Goal: Task Accomplishment & Management: Manage account settings

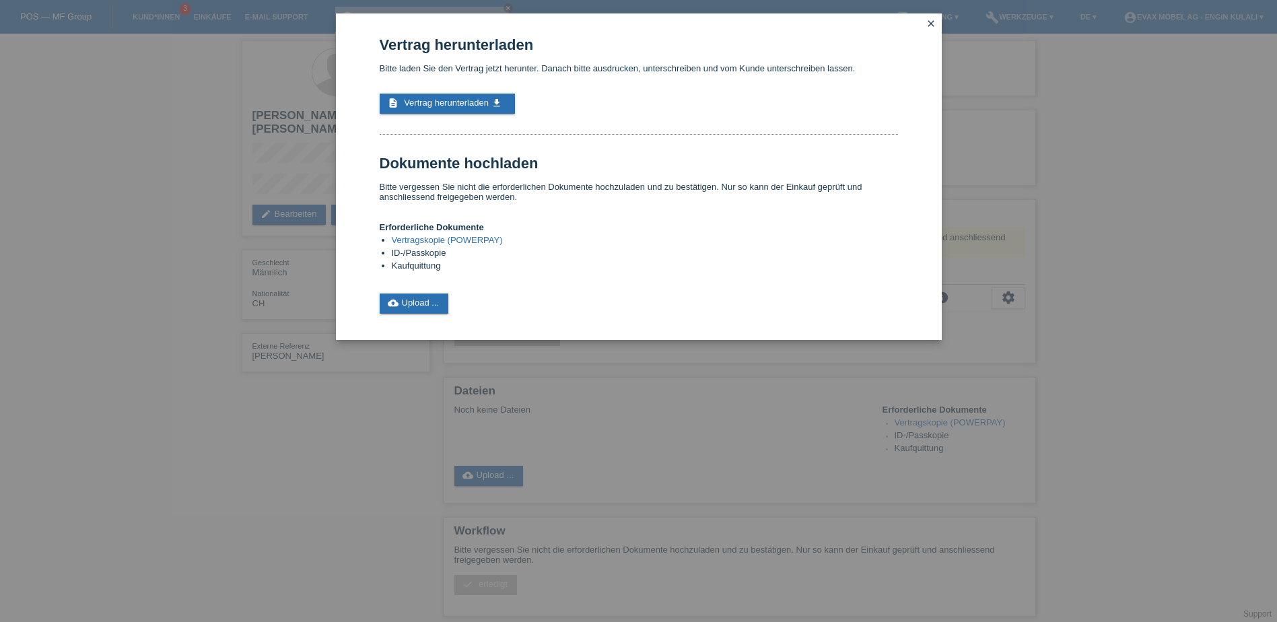
click at [931, 23] on icon "close" at bounding box center [931, 23] width 11 height 11
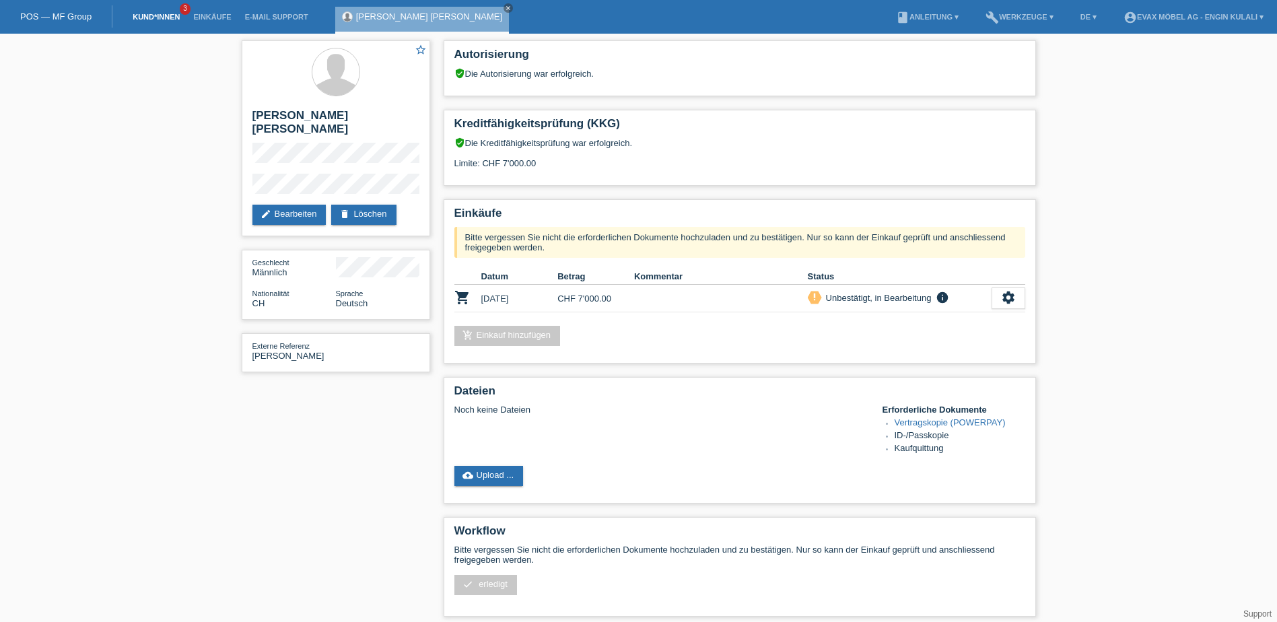
click at [169, 16] on link "Kund*innen" at bounding box center [156, 17] width 61 height 8
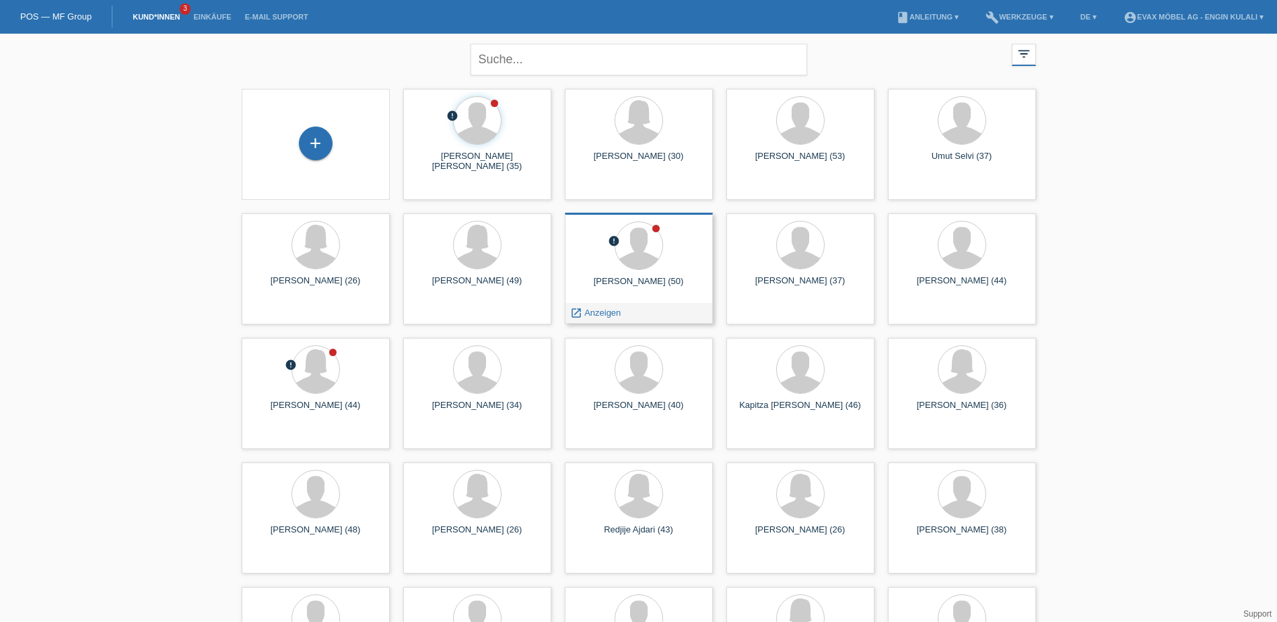
click at [647, 283] on div "Ertekin Simsek (50)" at bounding box center [638, 287] width 127 height 22
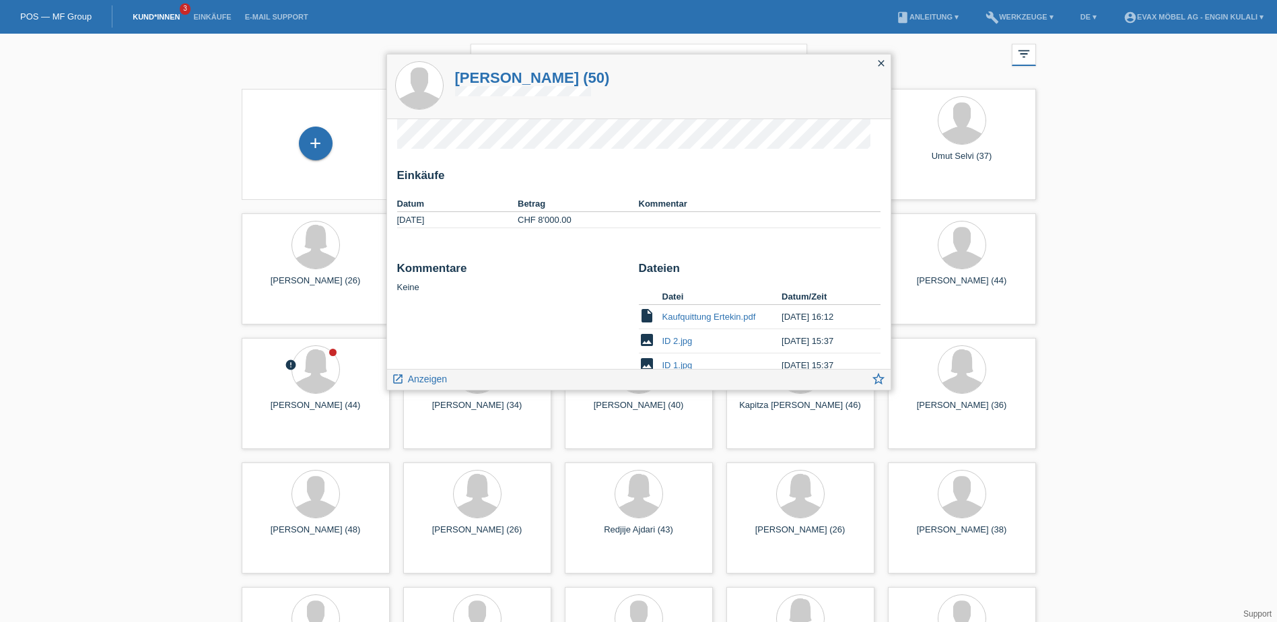
scroll to position [81, 0]
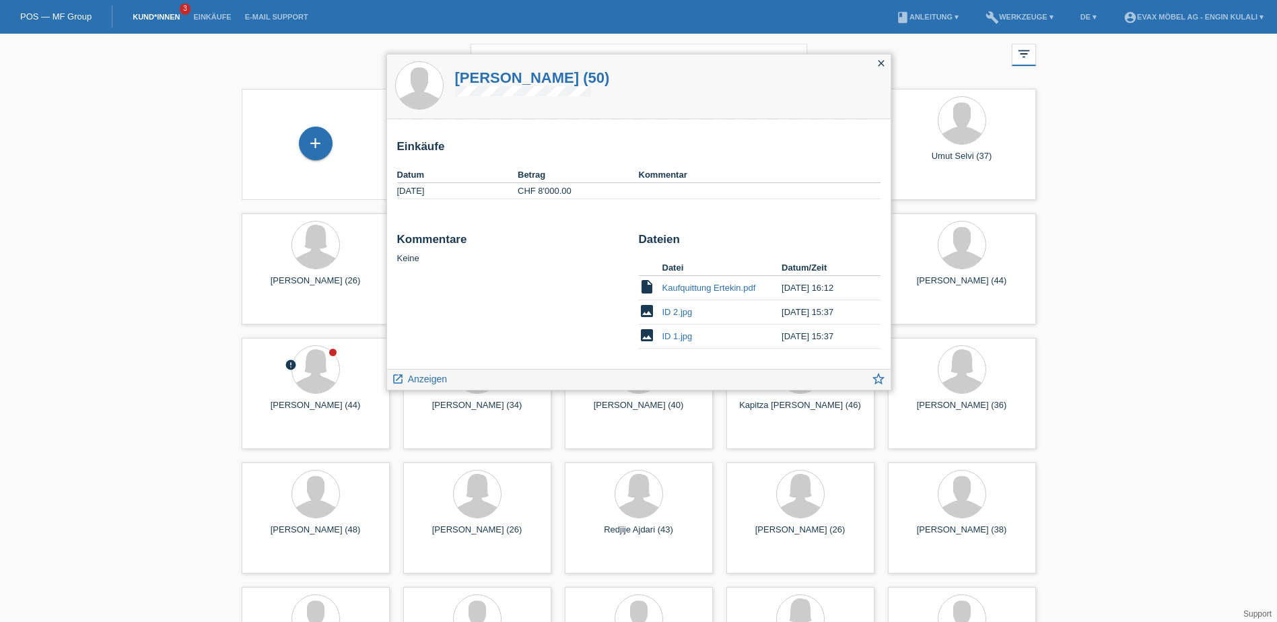
click at [886, 65] on icon "close" at bounding box center [881, 63] width 11 height 11
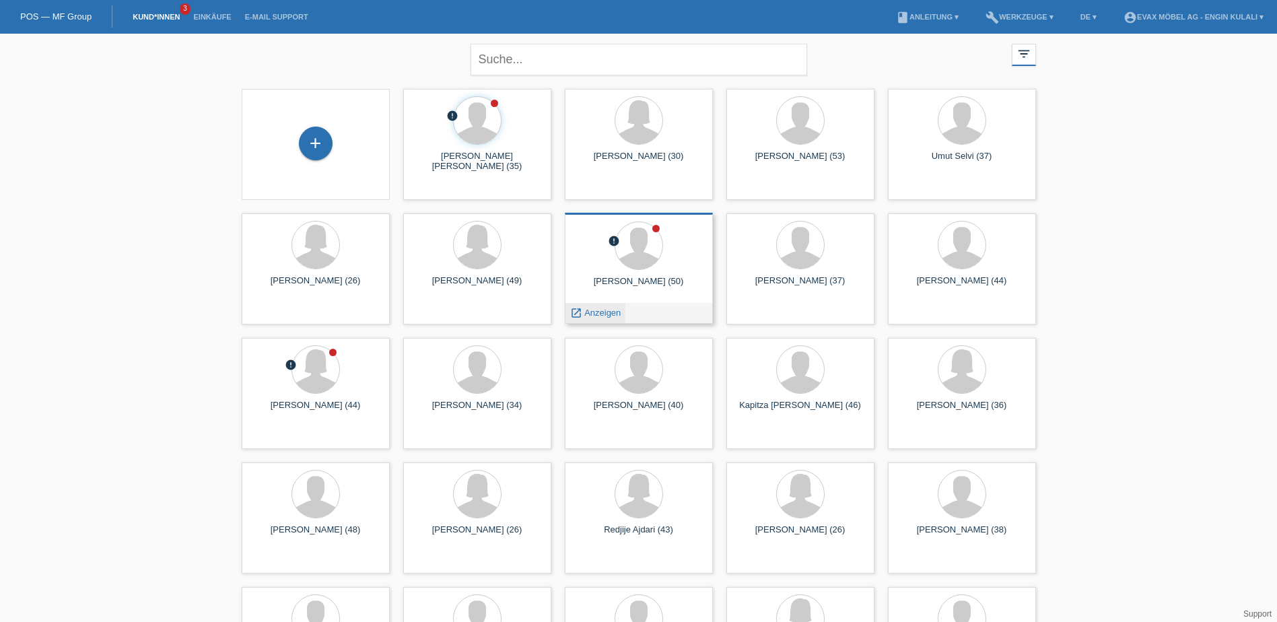
click at [594, 309] on span "Anzeigen" at bounding box center [602, 313] width 36 height 10
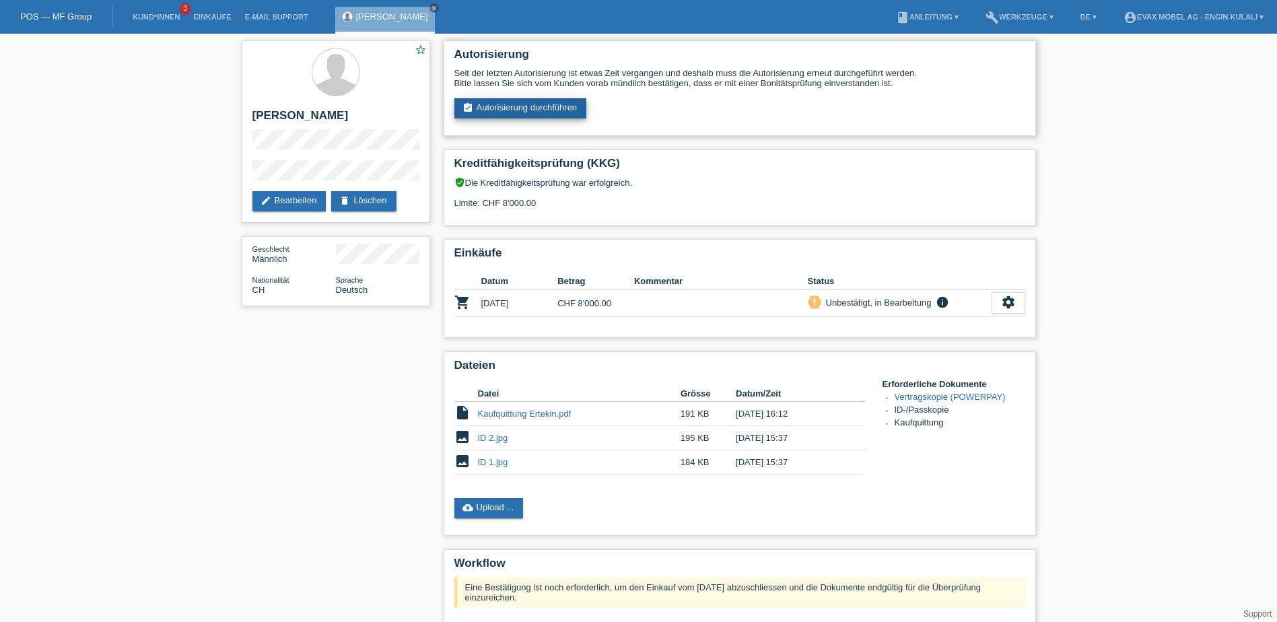
click at [553, 106] on link "assignment_turned_in Autorisierung durchführen" at bounding box center [520, 108] width 133 height 20
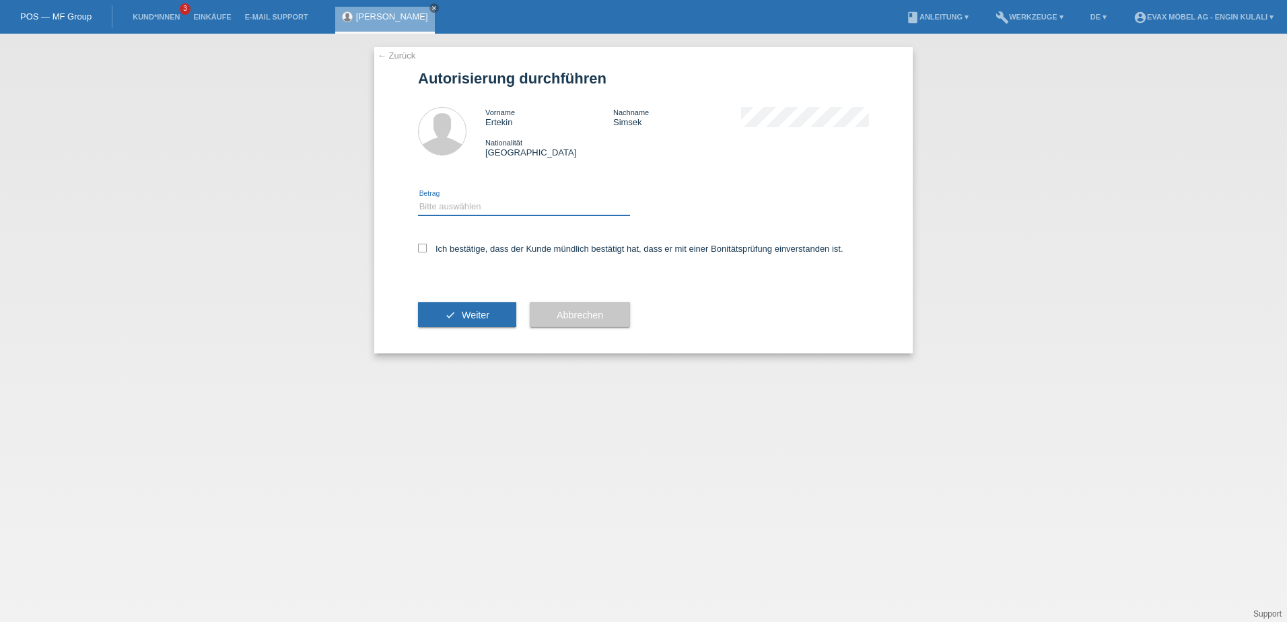
click at [542, 210] on select "Bitte auswählen CHF 1.00 - CHF 499.00 CHF 500.00 - CHF 1'999.00 CHF 2'000.00 - …" at bounding box center [524, 207] width 212 height 16
click at [527, 120] on div "Vorname Ertekin" at bounding box center [549, 117] width 128 height 20
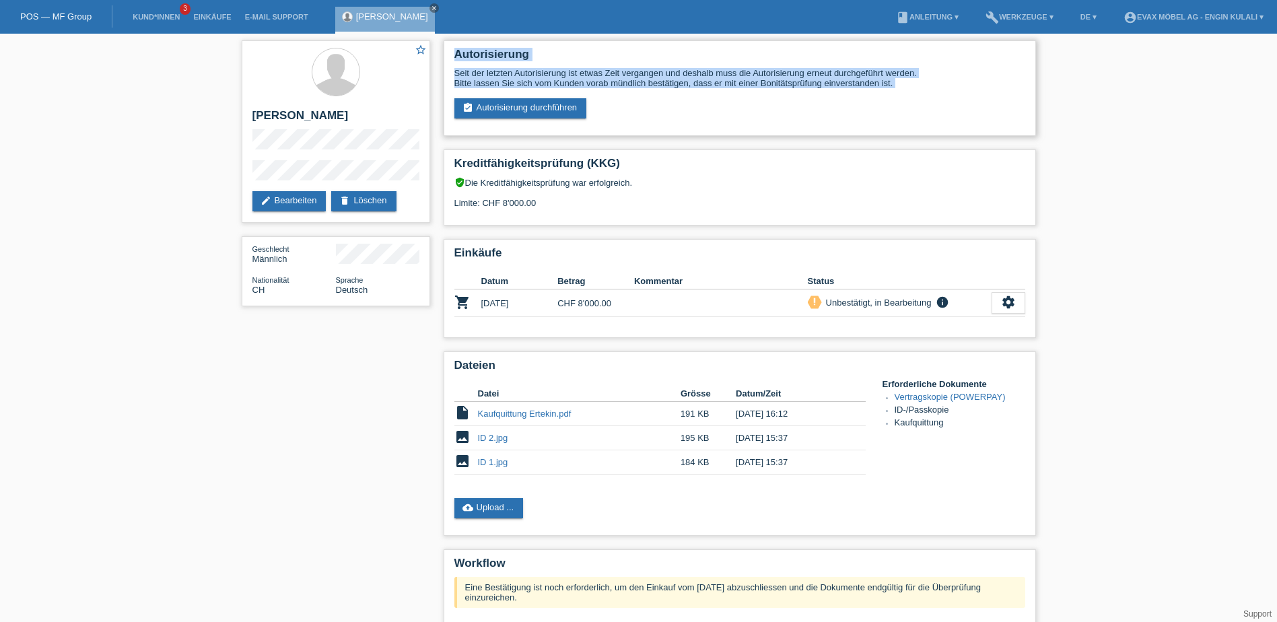
drag, startPoint x: 458, startPoint y: 57, endPoint x: 978, endPoint y: 92, distance: 521.5
click at [978, 92] on div "Autorisierung Seit der letzten Autorisierung ist etwas Zeit vergangen und desha…" at bounding box center [740, 88] width 592 height 96
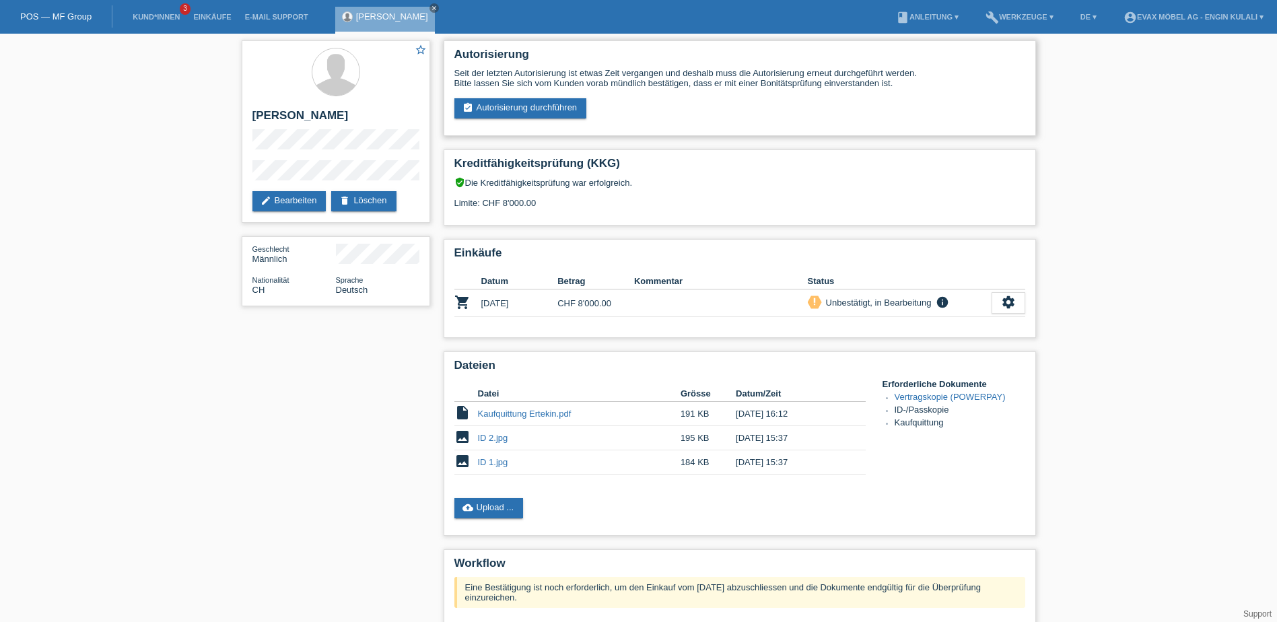
click at [783, 131] on div "Autorisierung Seit der letzten Autorisierung ist etwas Zeit vergangen und desha…" at bounding box center [740, 88] width 592 height 96
click at [573, 111] on link "assignment_turned_in Autorisierung durchführen" at bounding box center [520, 108] width 133 height 20
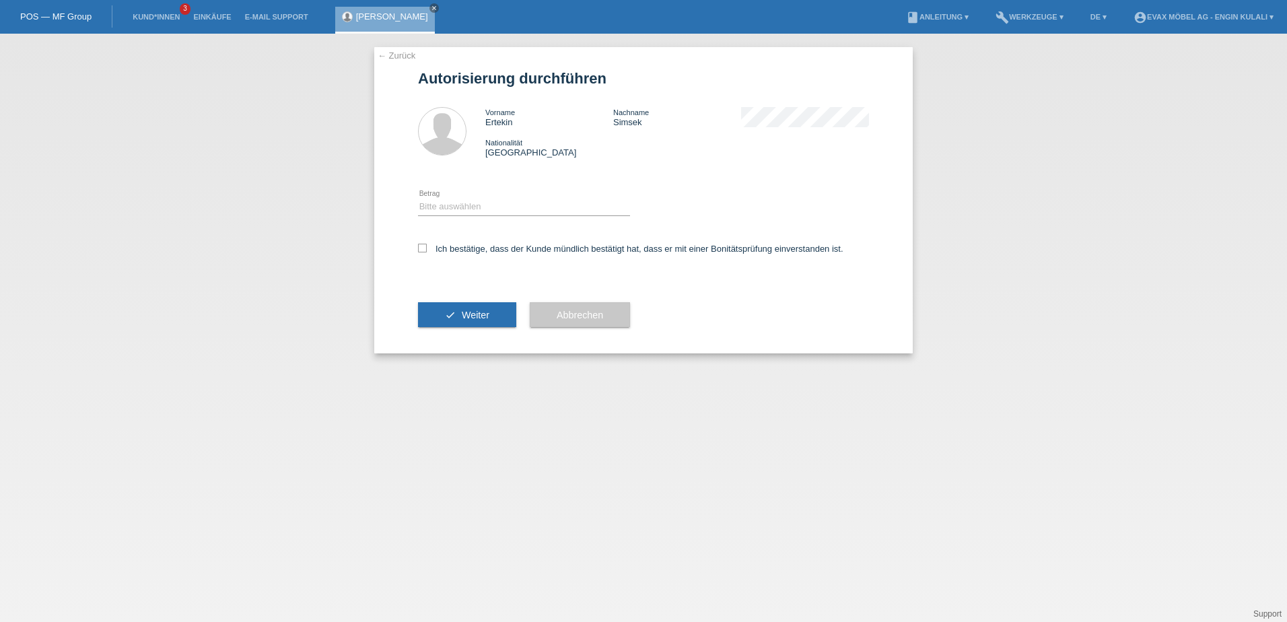
click at [511, 195] on div "Bitte auswählen CHF 1.00 - CHF 499.00 CHF 500.00 - CHF 1'999.00 CHF 2'000.00 - …" at bounding box center [524, 207] width 212 height 46
click at [508, 205] on select "Bitte auswählen CHF 1.00 - CHF 499.00 CHF 500.00 - CHF 1'999.00 CHF 2'000.00 - …" at bounding box center [524, 207] width 212 height 16
select select "3"
click at [418, 199] on select "Bitte auswählen CHF 1.00 - CHF 499.00 CHF 500.00 - CHF 1'999.00 CHF 2'000.00 - …" at bounding box center [524, 207] width 212 height 16
click at [421, 246] on icon at bounding box center [422, 248] width 9 height 9
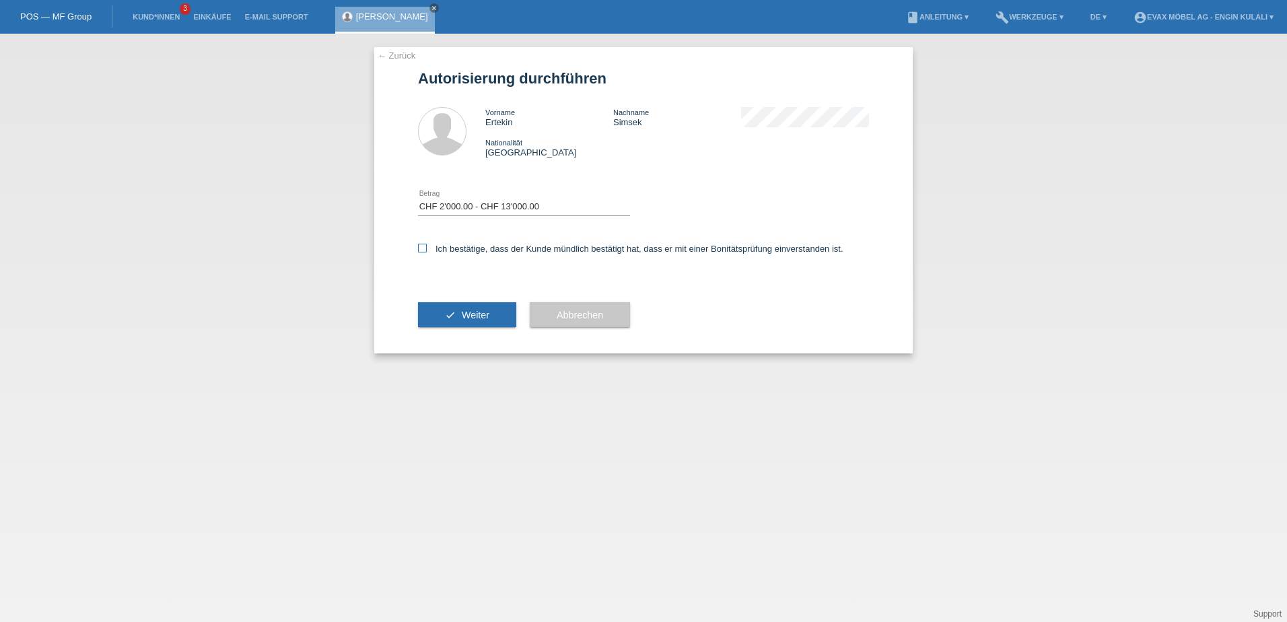
click at [421, 246] on input "Ich bestätige, dass der Kunde mündlich bestätigt hat, dass er mit einer Bonität…" at bounding box center [422, 248] width 9 height 9
checkbox input "true"
click at [470, 316] on span "Weiter" at bounding box center [476, 315] width 28 height 11
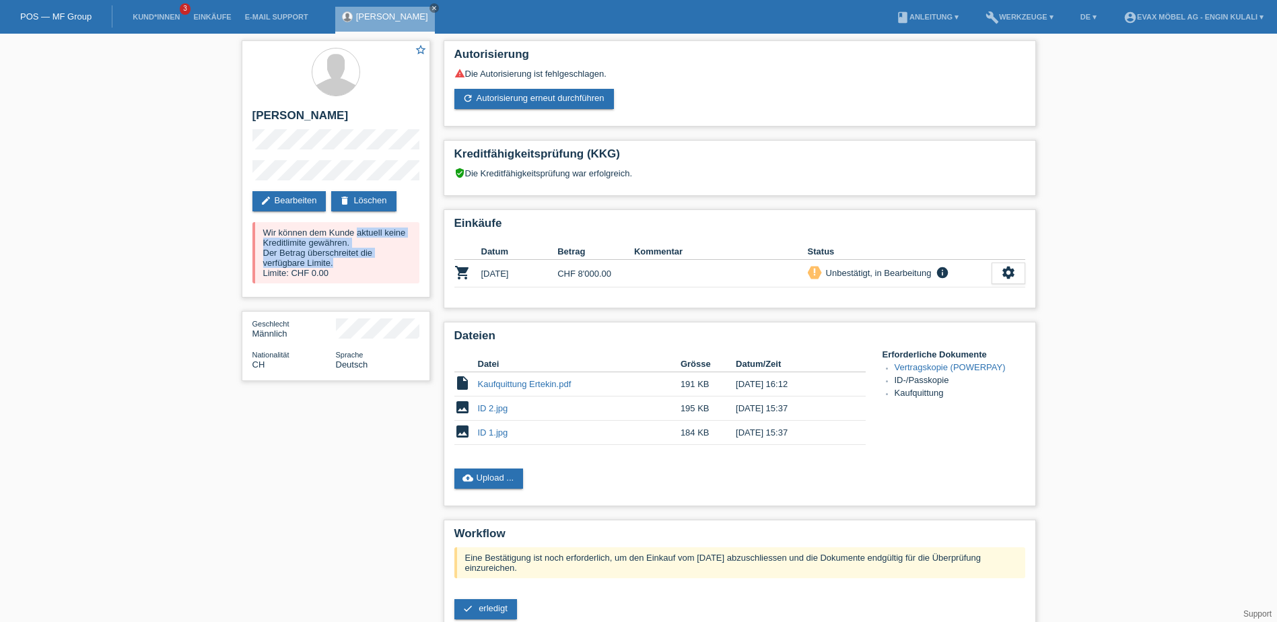
drag, startPoint x: 341, startPoint y: 266, endPoint x: 240, endPoint y: 228, distance: 107.8
click at [240, 228] on div "star_border Ertekin Simsek edit Bearbeiten delete Löschen Wir können dem Kunde …" at bounding box center [336, 214] width 202 height 361
drag, startPoint x: 240, startPoint y: 228, endPoint x: 349, endPoint y: 276, distance: 119.1
click at [349, 276] on div "Wir können dem Kunde aktuell keine Kreditlimite gewähren. Der Betrag überschrei…" at bounding box center [335, 252] width 167 height 61
click at [349, 267] on div "Wir können dem Kunde aktuell keine Kreditlimite gewähren. Der Betrag überschrei…" at bounding box center [335, 252] width 167 height 61
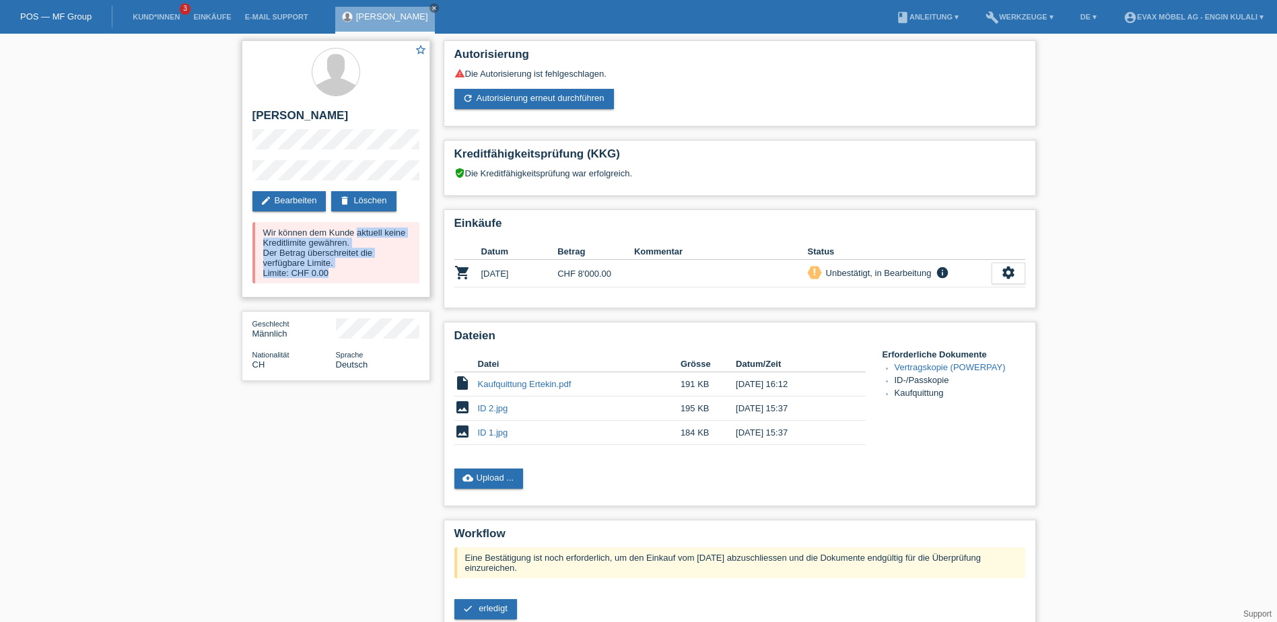
drag, startPoint x: 329, startPoint y: 277, endPoint x: 256, endPoint y: 228, distance: 87.7
click at [256, 228] on div "Wir können dem Kunde aktuell keine Kreditlimite gewähren. Der Betrag überschrei…" at bounding box center [335, 252] width 167 height 61
click at [709, 142] on div "Kreditfähigkeitsprüfung (KKG) verified_user Die Kreditfähigkeitsprüfung war erf…" at bounding box center [740, 168] width 592 height 56
drag, startPoint x: 585, startPoint y: 68, endPoint x: 623, endPoint y: 96, distance: 47.3
click at [623, 96] on div "warning Die Autorisierung ist fehlgeschlagen. refresh Autorisierung erneut durc…" at bounding box center [739, 88] width 571 height 41
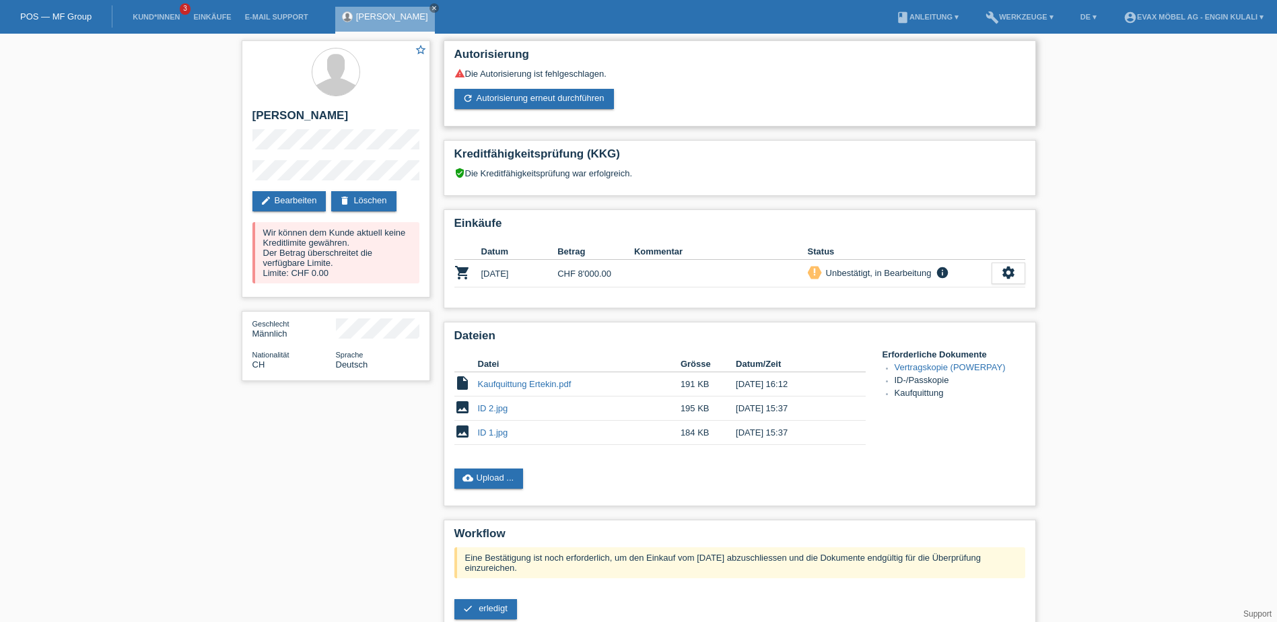
drag, startPoint x: 623, startPoint y: 96, endPoint x: 683, endPoint y: 101, distance: 60.1
click at [695, 101] on div "warning Die Autorisierung ist fehlgeschlagen. refresh Autorisierung erneut durc…" at bounding box center [739, 88] width 571 height 41
click at [531, 90] on link "refresh Autorisierung erneut durchführen" at bounding box center [534, 99] width 160 height 20
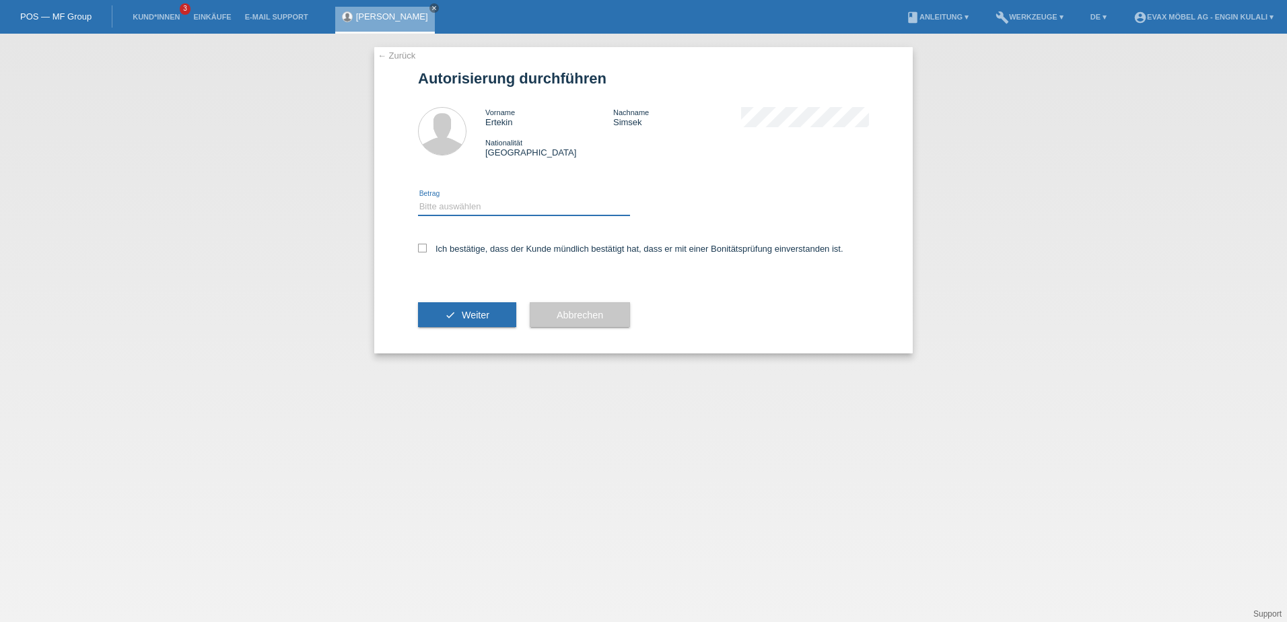
click at [531, 203] on select "Bitte auswählen CHF 1.00 - CHF 499.00 CHF 500.00 - CHF 1'999.00 CHF 2'000.00 - …" at bounding box center [524, 207] width 212 height 16
select select "3"
click at [418, 199] on select "Bitte auswählen CHF 1.00 - CHF 499.00 CHF 500.00 - CHF 1'999.00 CHF 2'000.00 - …" at bounding box center [524, 207] width 212 height 16
click at [442, 246] on label "Ich bestätige, dass der Kunde mündlich bestätigt hat, dass er mit einer Bonität…" at bounding box center [630, 249] width 425 height 10
click at [427, 246] on input "Ich bestätige, dass der Kunde mündlich bestätigt hat, dass er mit einer Bonität…" at bounding box center [422, 248] width 9 height 9
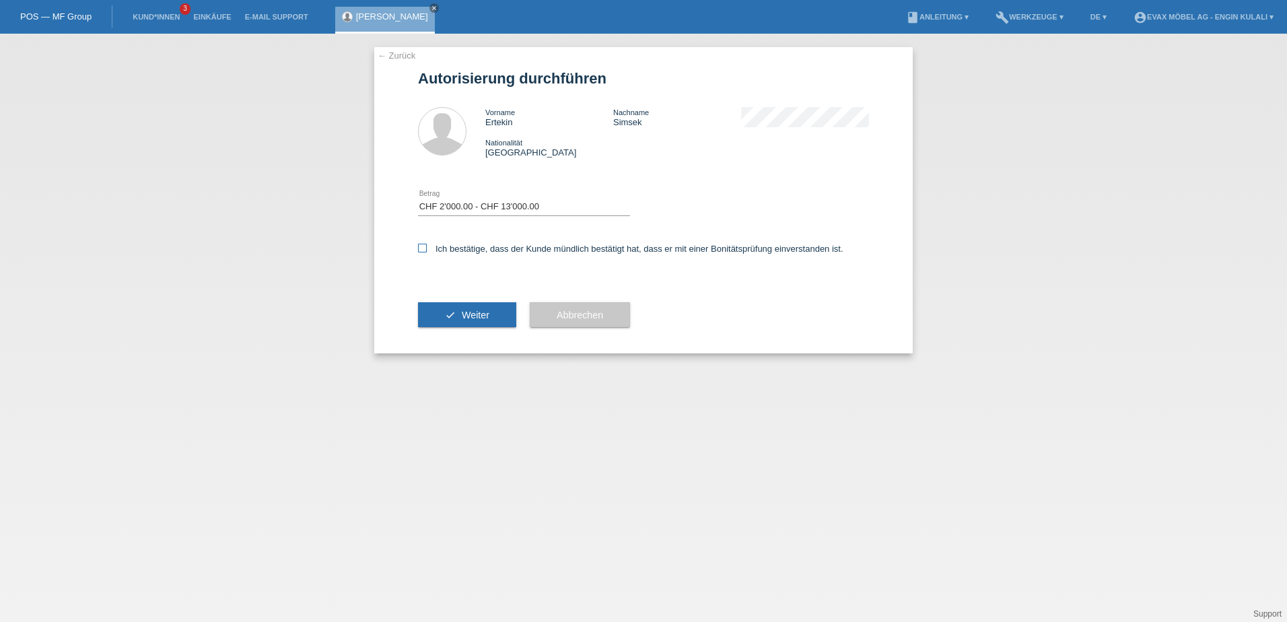
checkbox input "true"
click at [493, 322] on button "check Weiter" at bounding box center [467, 315] width 98 height 26
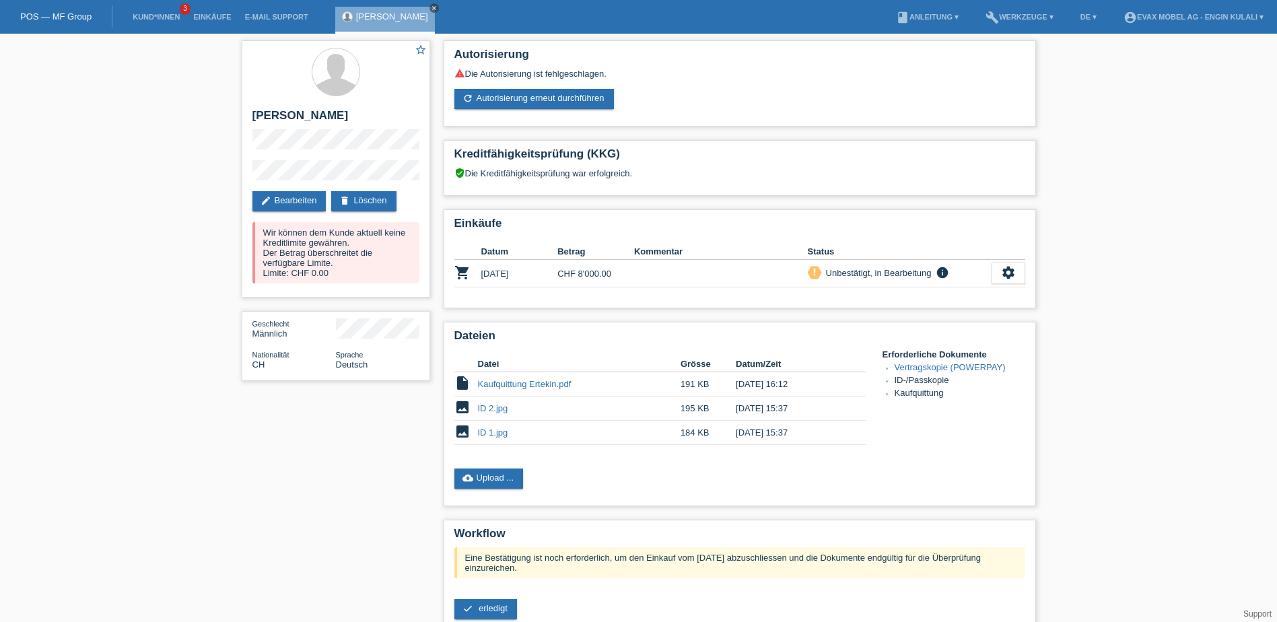
click at [431, 6] on icon "close" at bounding box center [434, 8] width 7 height 7
click at [175, 13] on link "Kund*innen" at bounding box center [156, 17] width 61 height 8
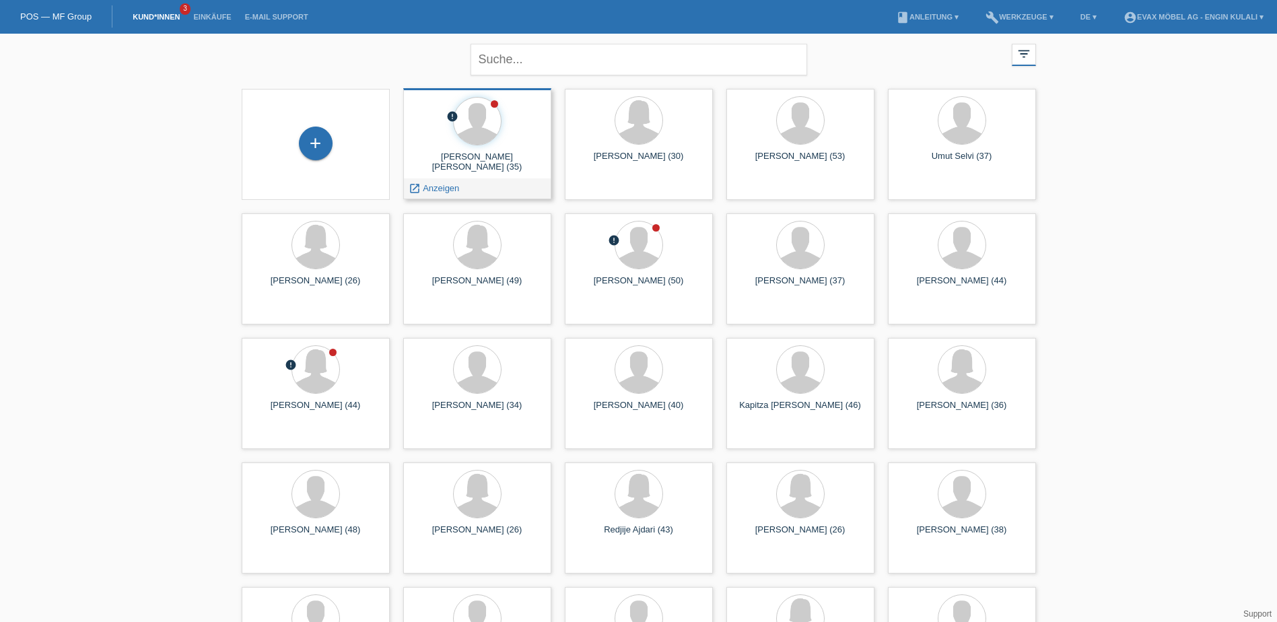
click at [500, 157] on div "[PERSON_NAME] [PERSON_NAME] (35)" at bounding box center [477, 162] width 127 height 22
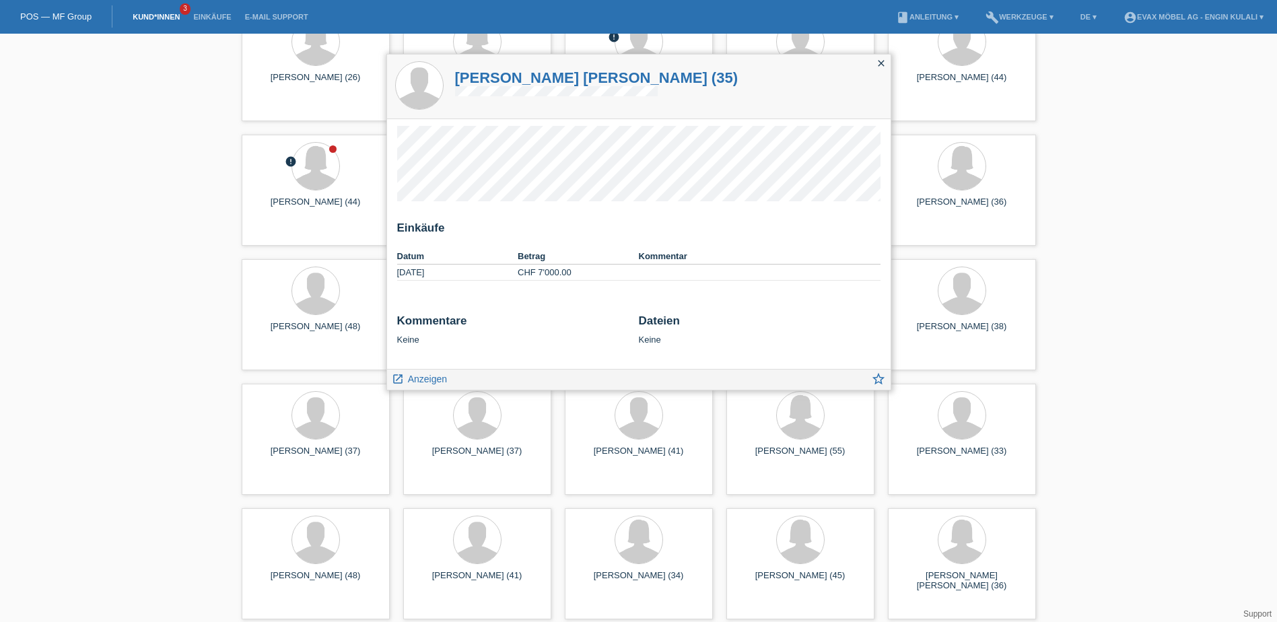
scroll to position [337, 0]
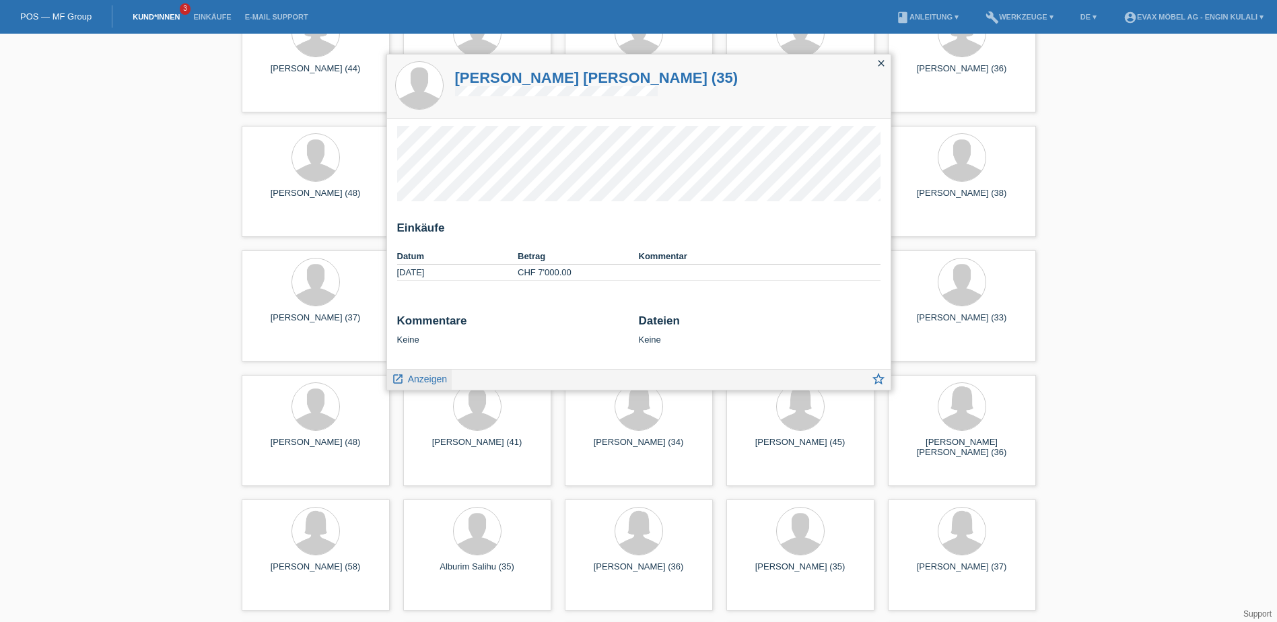
click at [429, 381] on span "Anzeigen" at bounding box center [427, 379] width 39 height 11
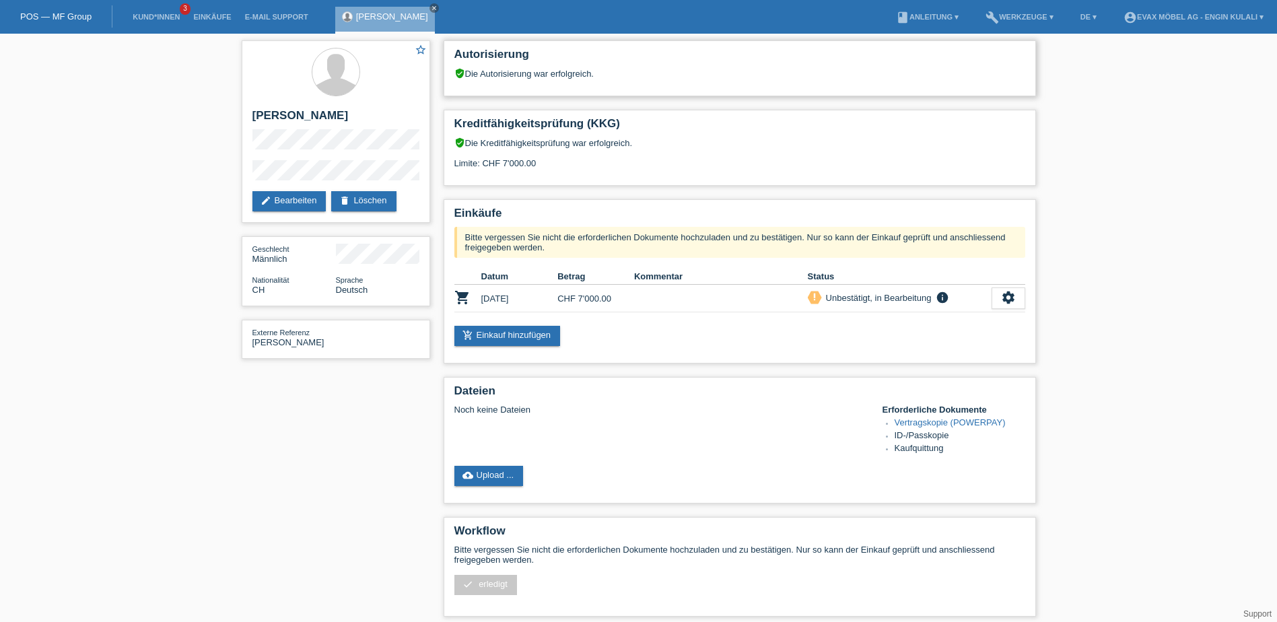
drag, startPoint x: 599, startPoint y: 77, endPoint x: 449, endPoint y: 53, distance: 151.9
click at [449, 53] on div "Autorisierung verified_user Die Autorisierung war erfolgreich." at bounding box center [740, 68] width 592 height 56
drag, startPoint x: 449, startPoint y: 53, endPoint x: 652, endPoint y: 58, distance: 202.7
click at [666, 54] on h2 "Autorisierung" at bounding box center [739, 58] width 571 height 20
click at [489, 472] on link "cloud_upload Upload ..." at bounding box center [488, 476] width 69 height 20
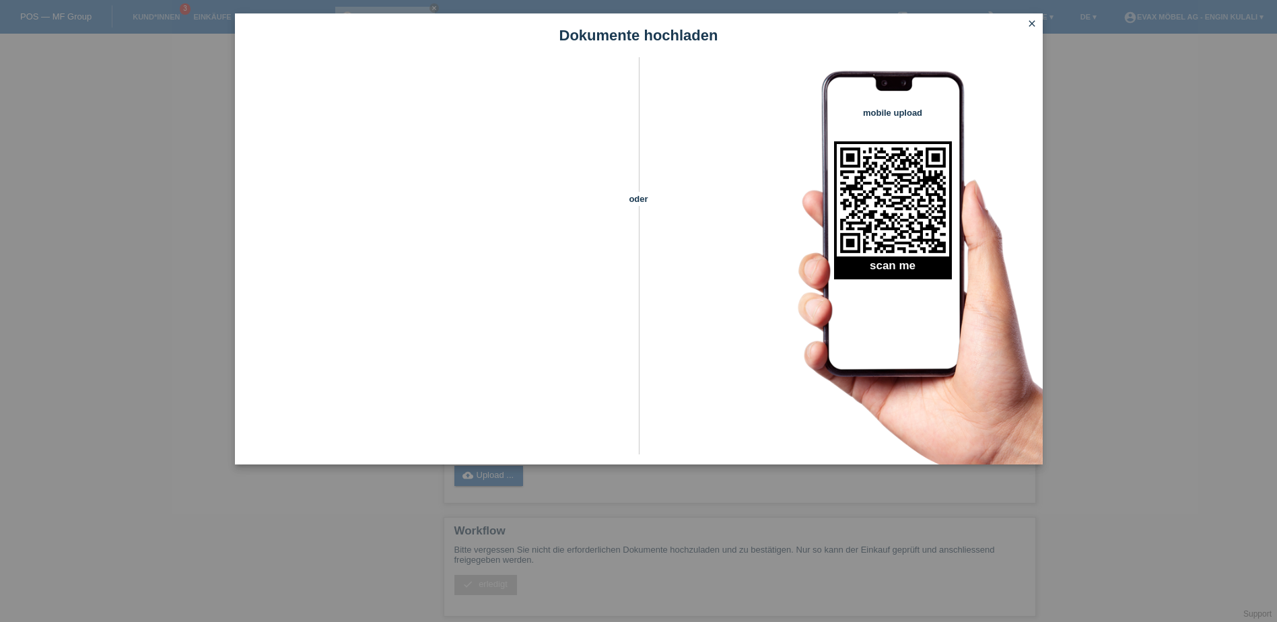
click at [1029, 24] on icon "close" at bounding box center [1031, 23] width 11 height 11
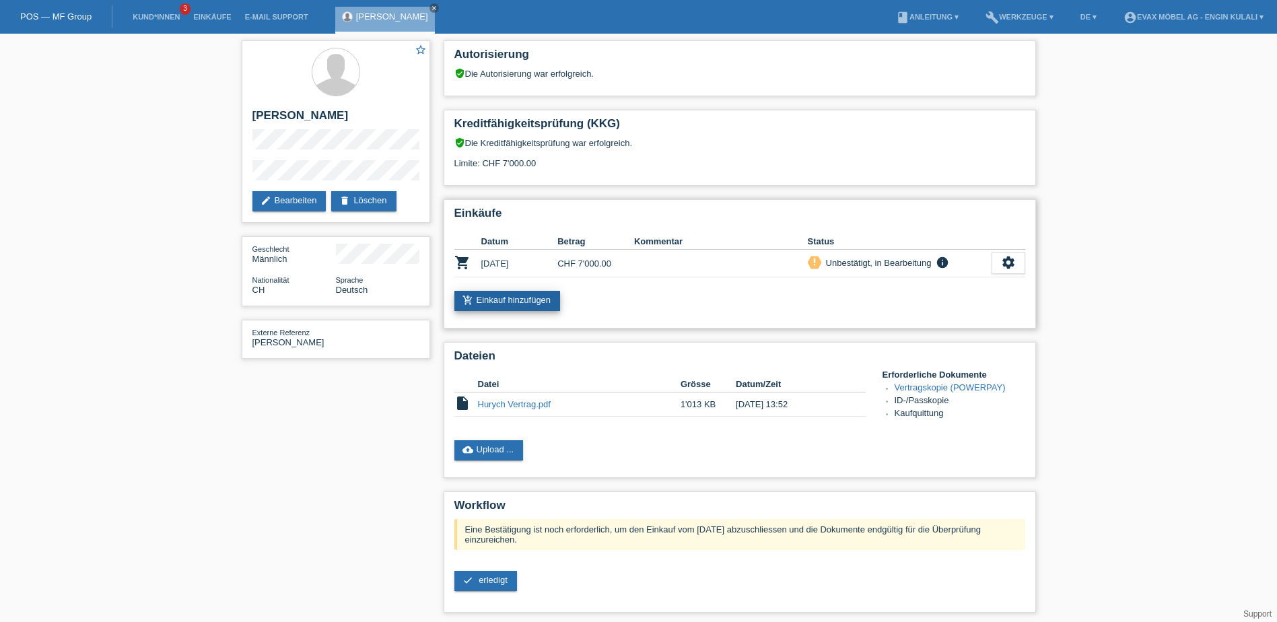
click at [527, 298] on link "add_shopping_cart Einkauf hinzufügen" at bounding box center [507, 301] width 106 height 20
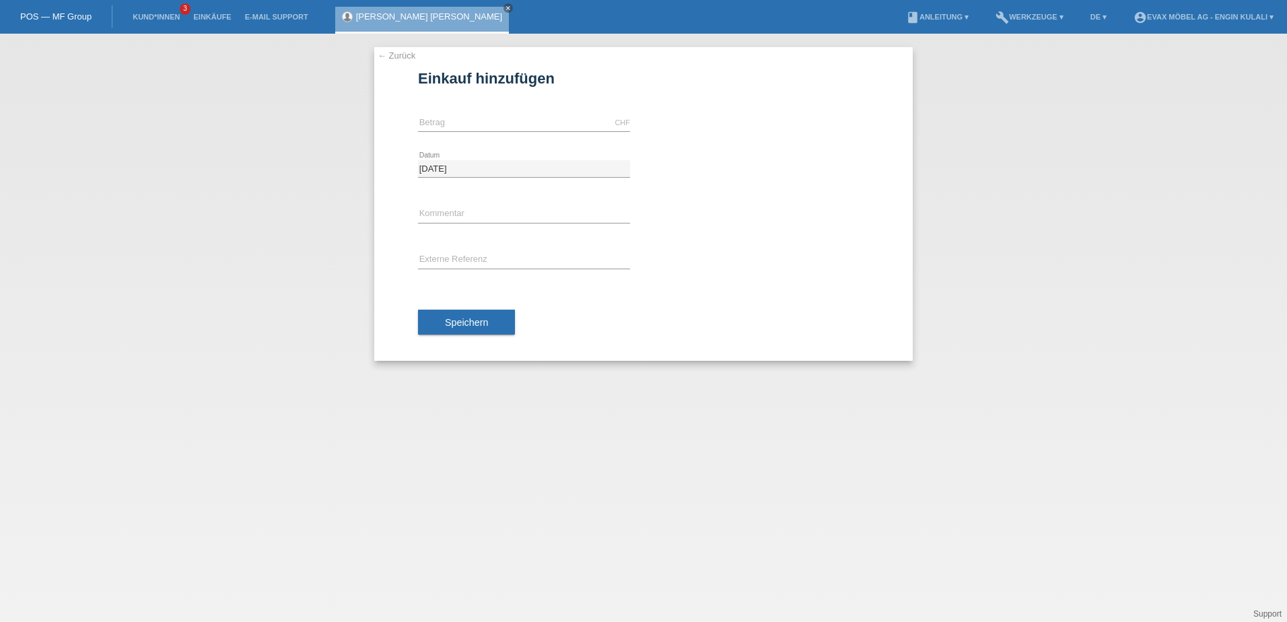
click at [382, 57] on link "← Zurück" at bounding box center [397, 55] width 38 height 10
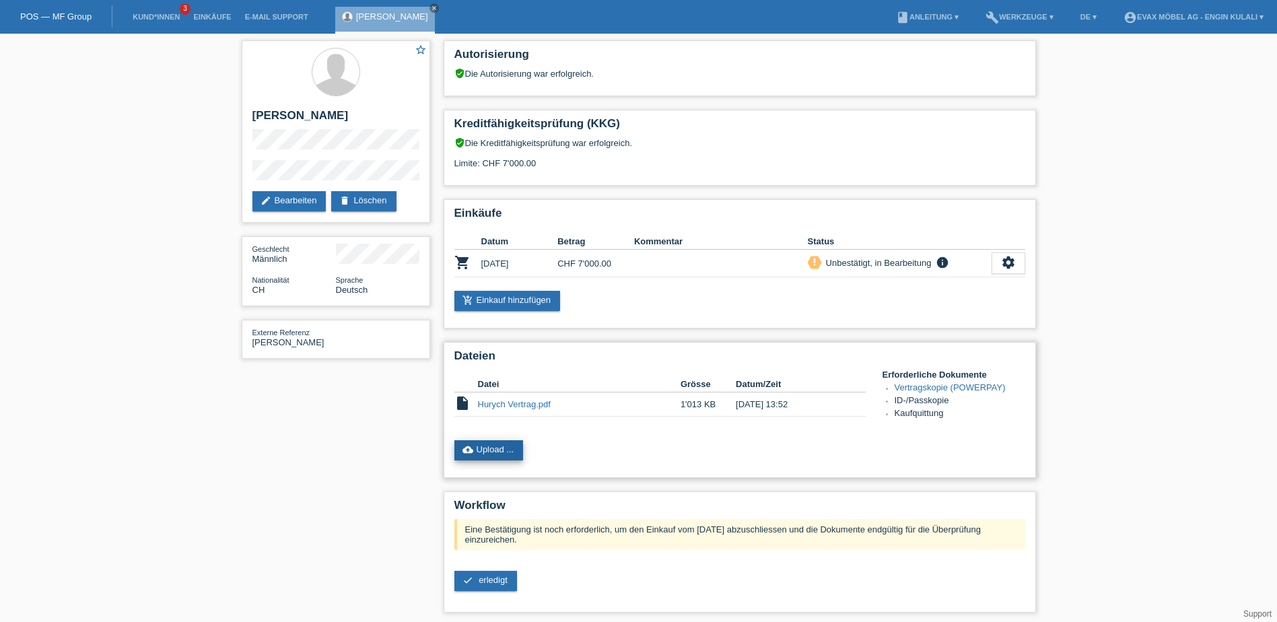
click at [499, 446] on link "cloud_upload Upload ..." at bounding box center [488, 450] width 69 height 20
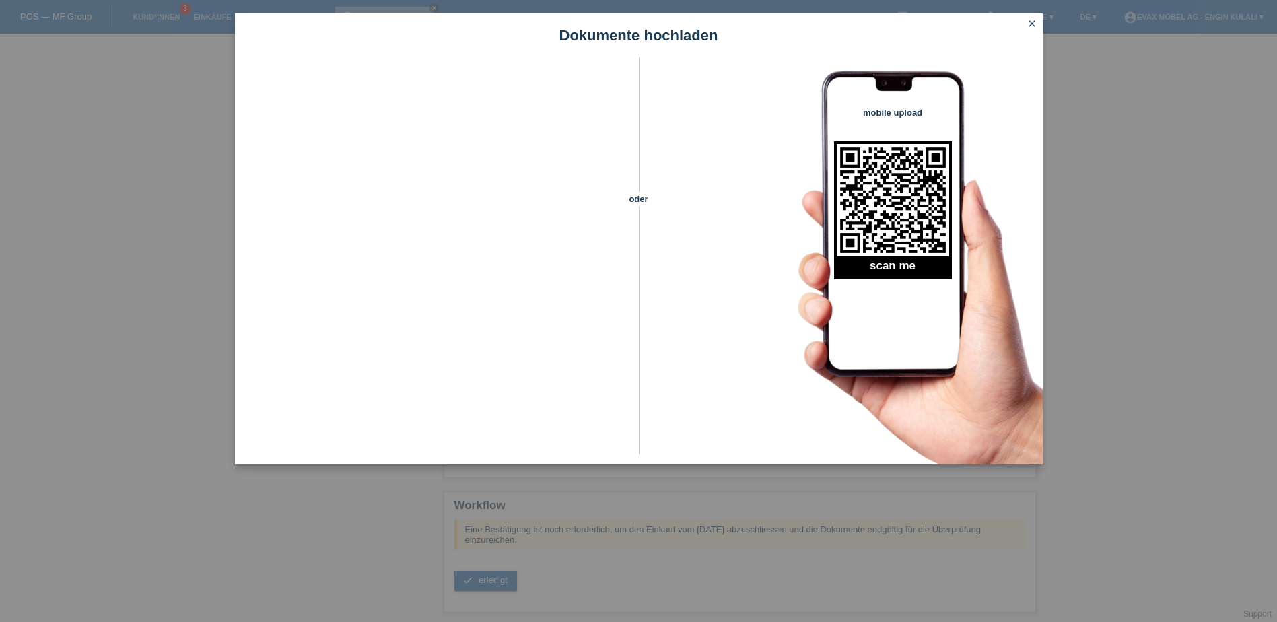
click at [1030, 21] on icon "close" at bounding box center [1031, 23] width 11 height 11
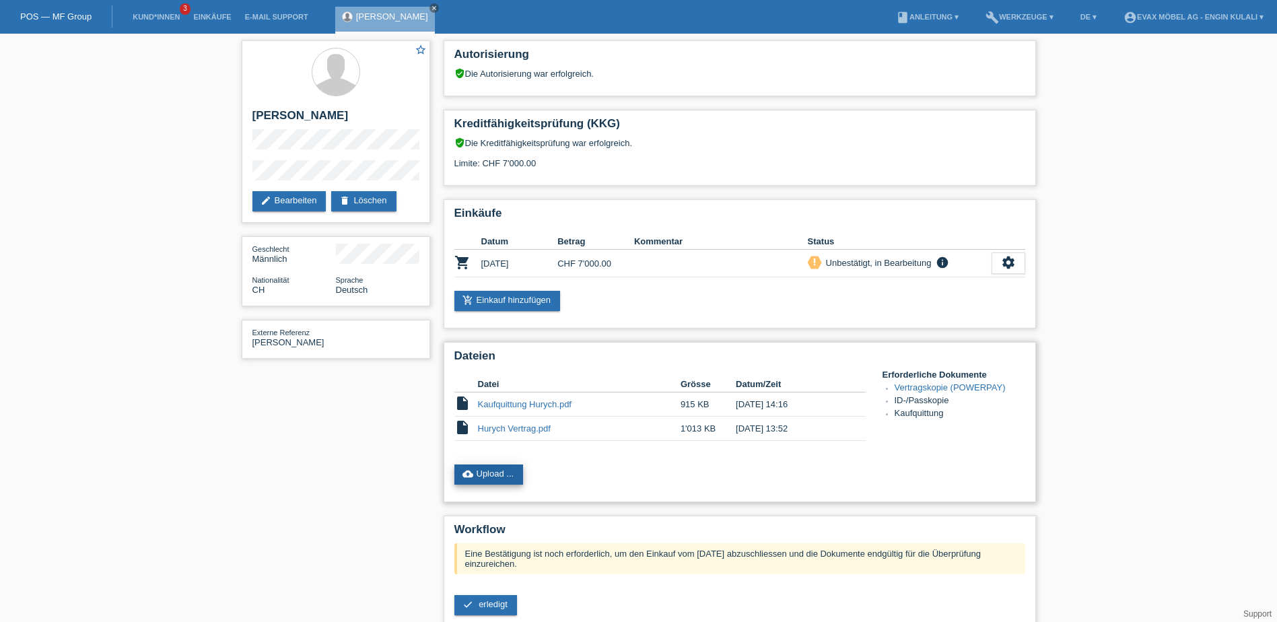
click at [501, 468] on link "cloud_upload Upload ..." at bounding box center [488, 474] width 69 height 20
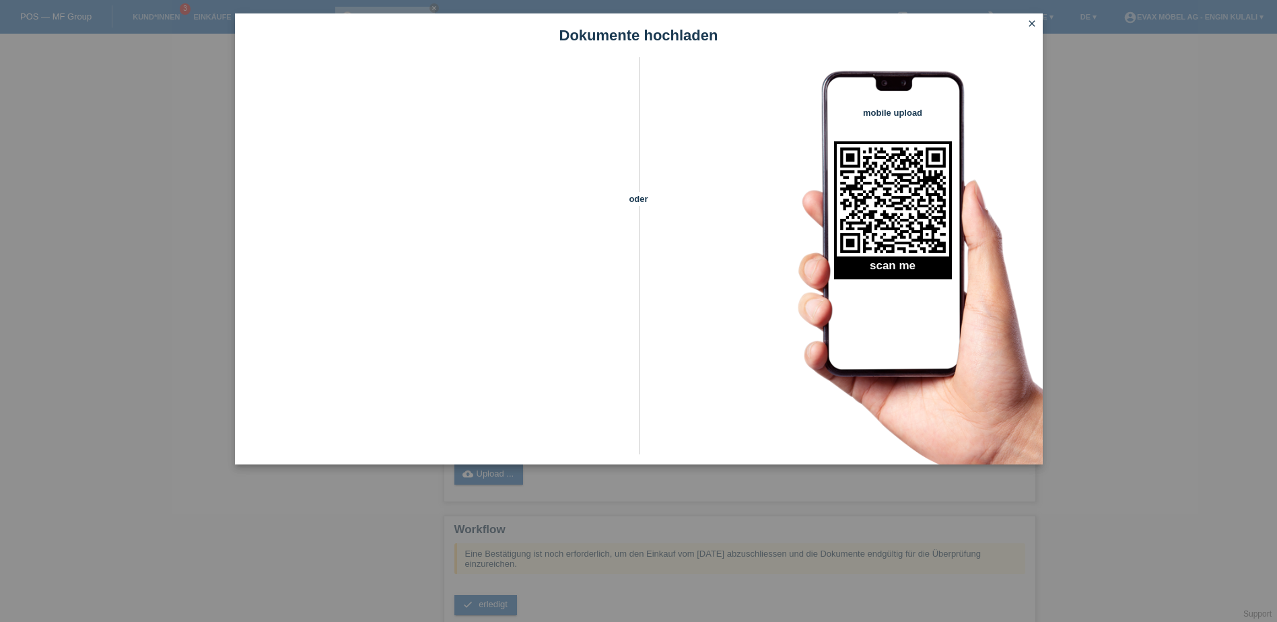
click at [1029, 22] on icon "close" at bounding box center [1031, 23] width 11 height 11
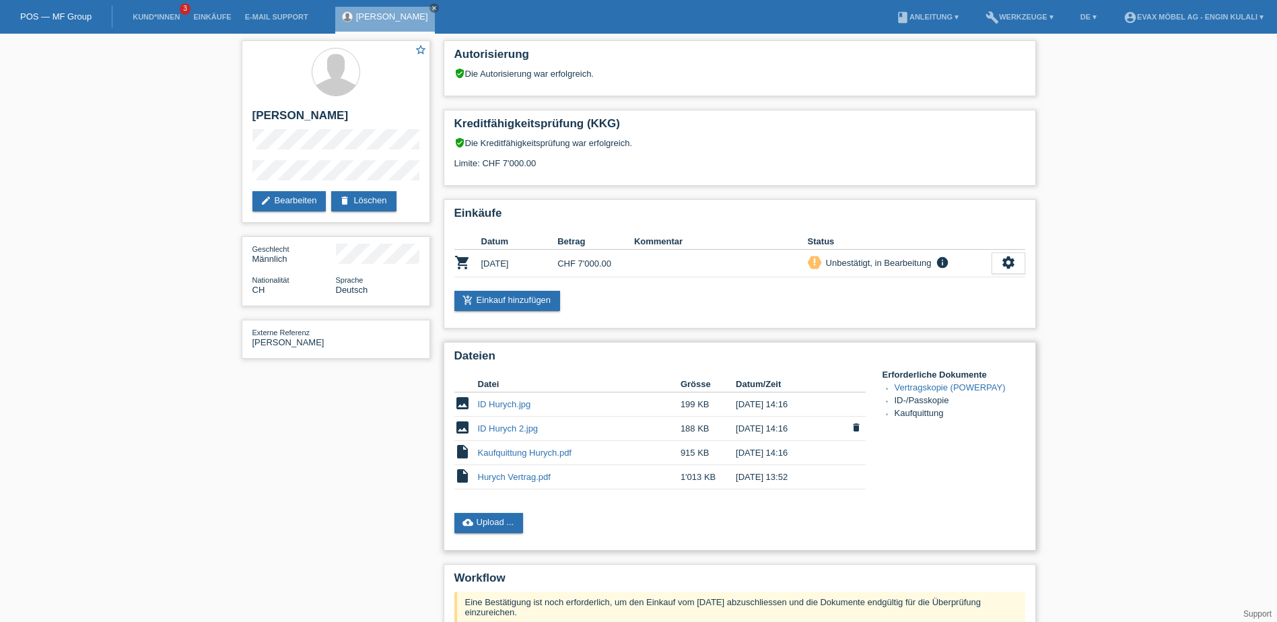
scroll to position [166, 0]
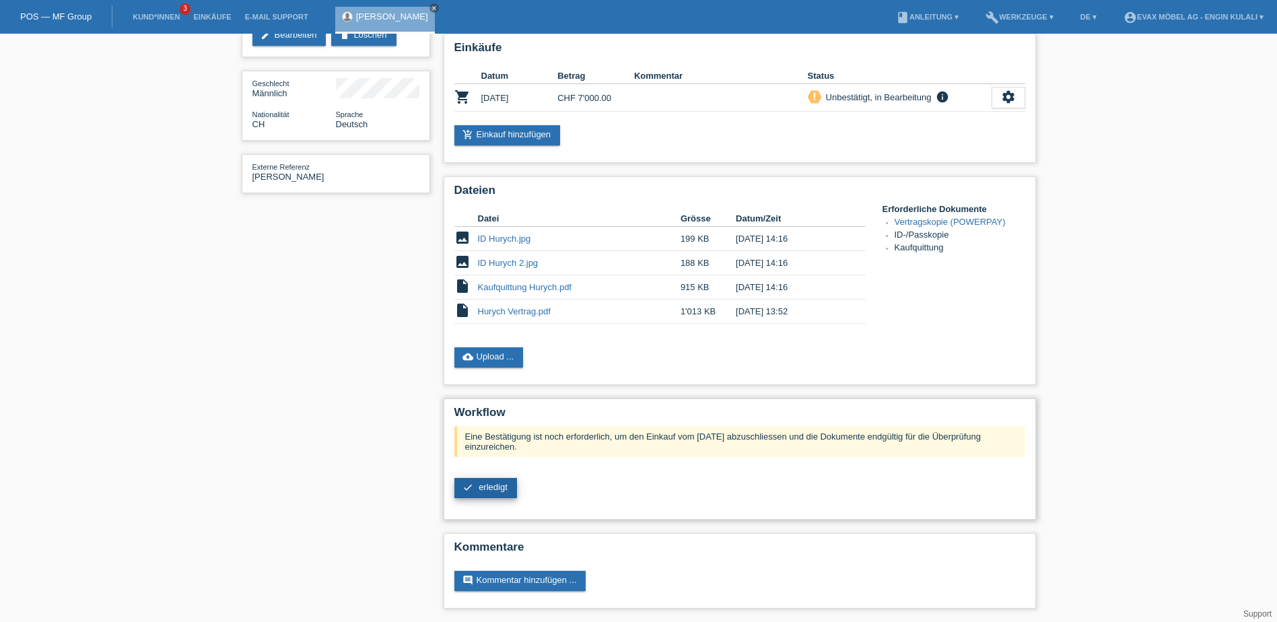
click at [499, 491] on span "erledigt" at bounding box center [493, 487] width 29 height 10
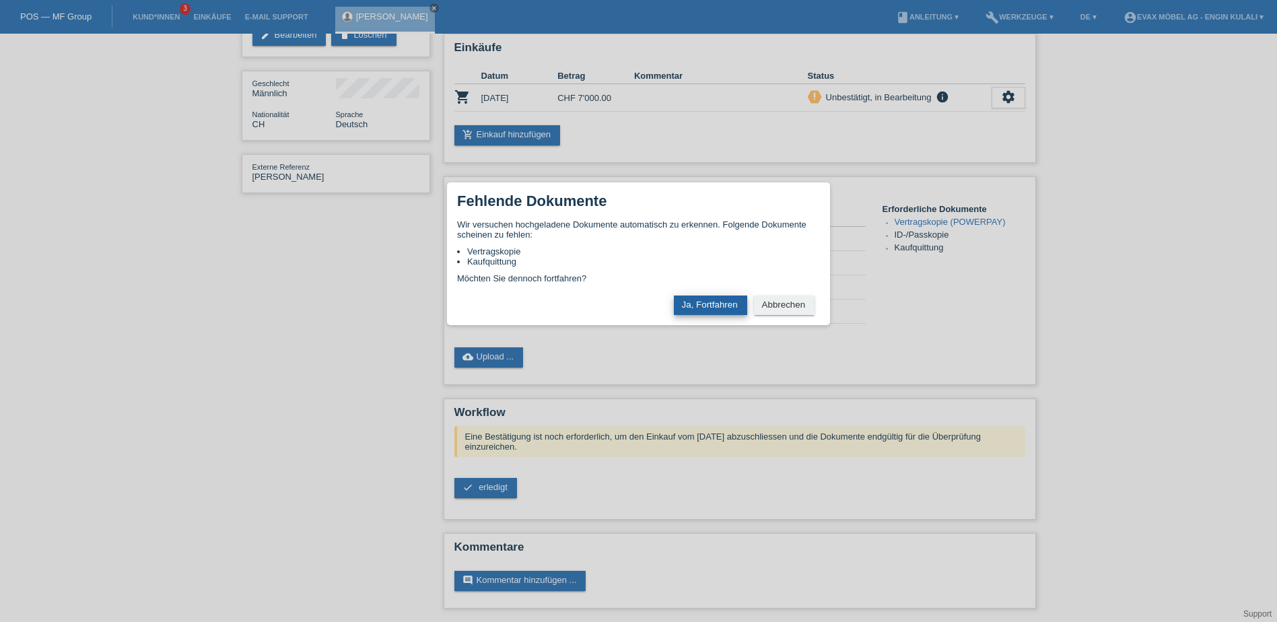
click at [713, 300] on button "Ja, Fortfahren" at bounding box center [710, 305] width 73 height 20
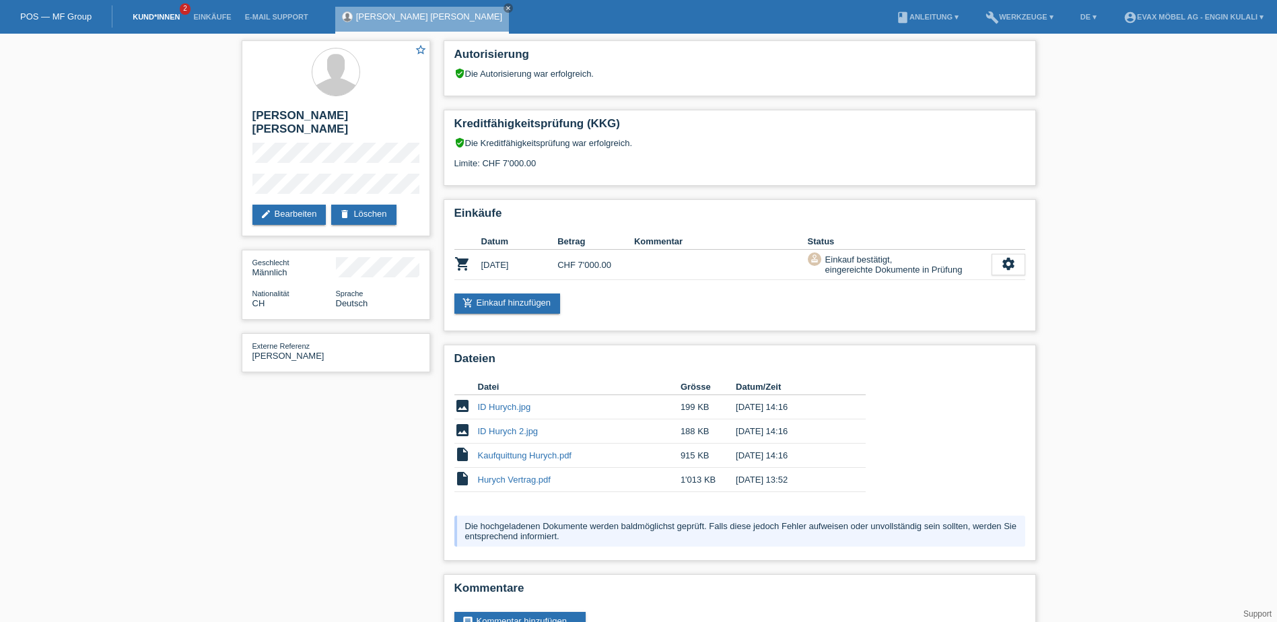
click at [138, 13] on link "Kund*innen" at bounding box center [156, 17] width 61 height 8
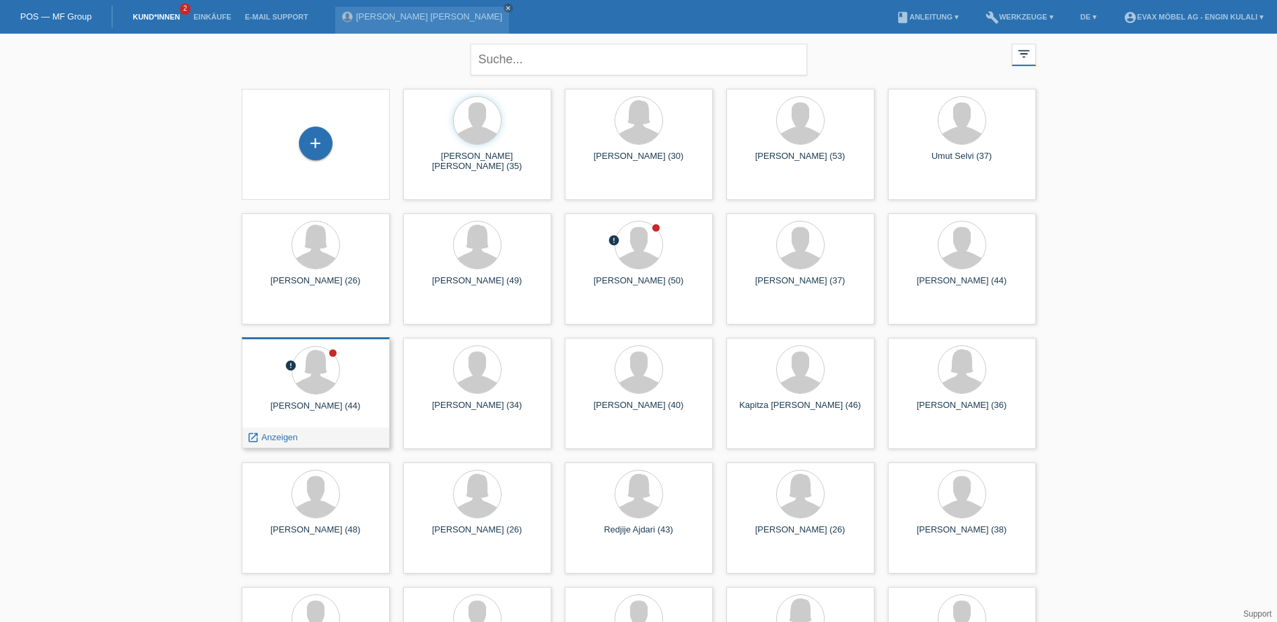
click at [319, 407] on div "Derya Taslicali Akarcali (44)" at bounding box center [315, 411] width 127 height 22
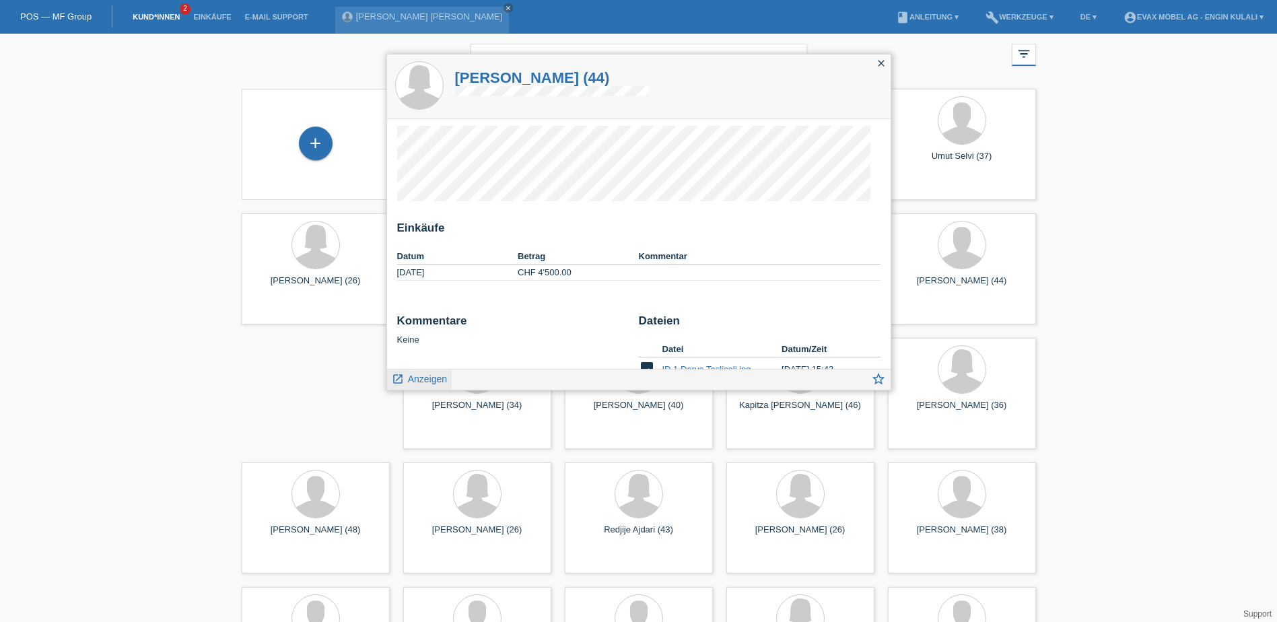
click at [429, 378] on span "Anzeigen" at bounding box center [427, 379] width 39 height 11
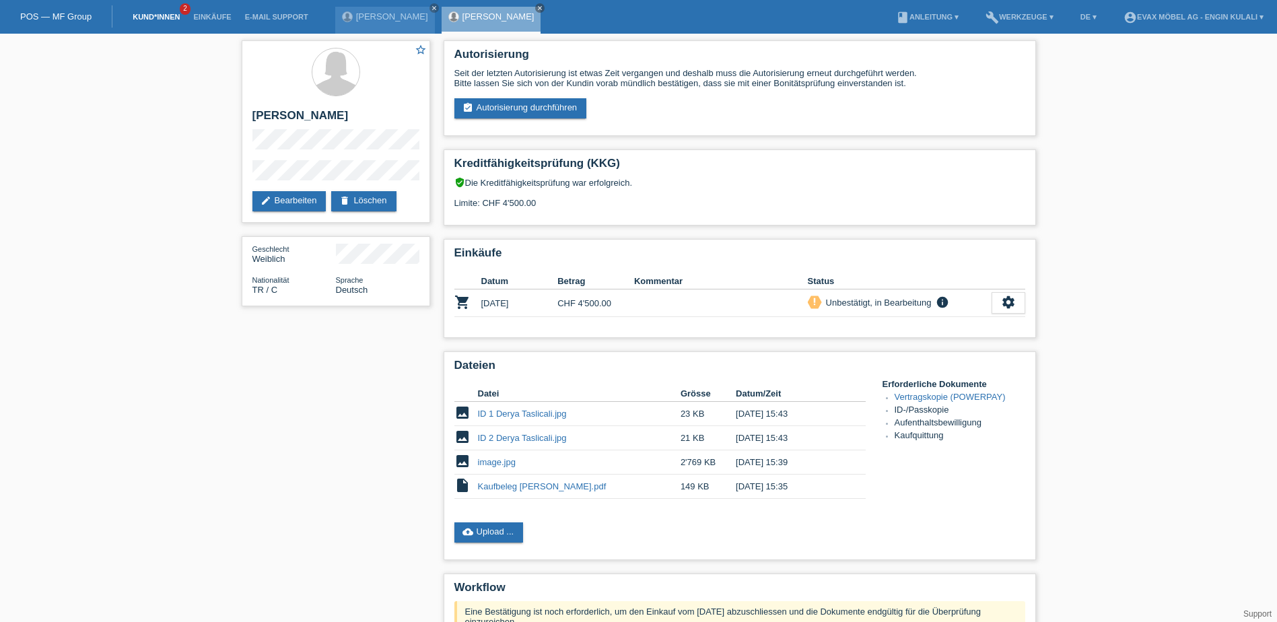
click at [153, 19] on link "Kund*innen" at bounding box center [156, 17] width 61 height 8
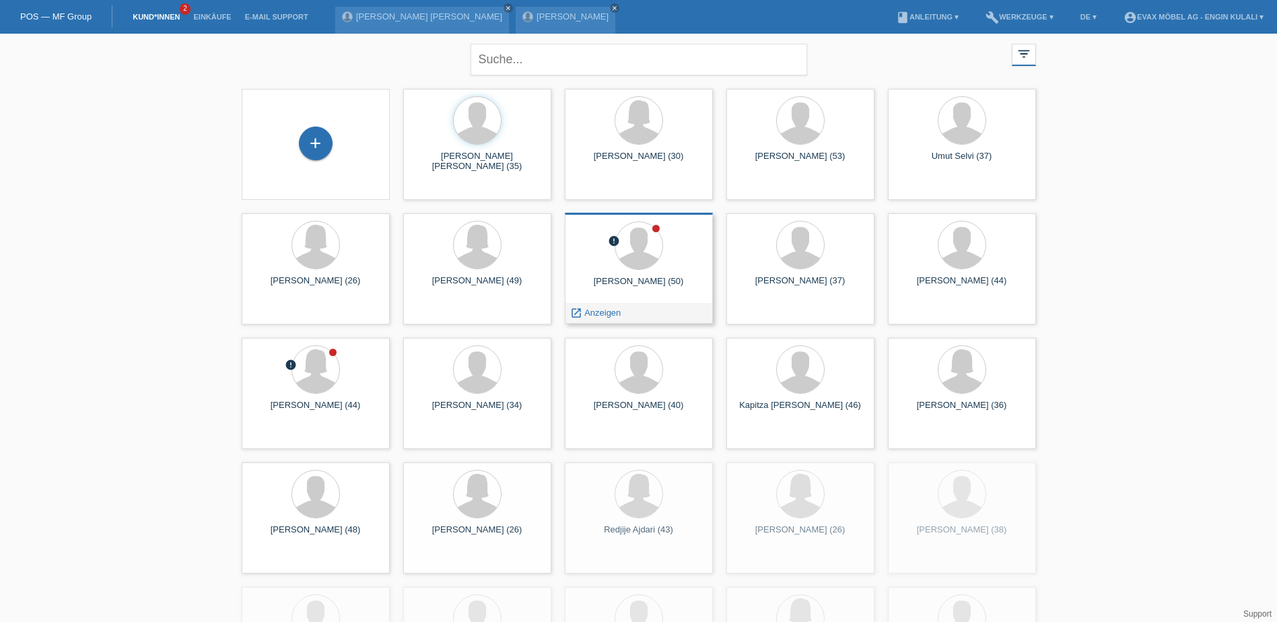
click at [627, 287] on div "Ertekin Simsek (50)" at bounding box center [638, 287] width 127 height 22
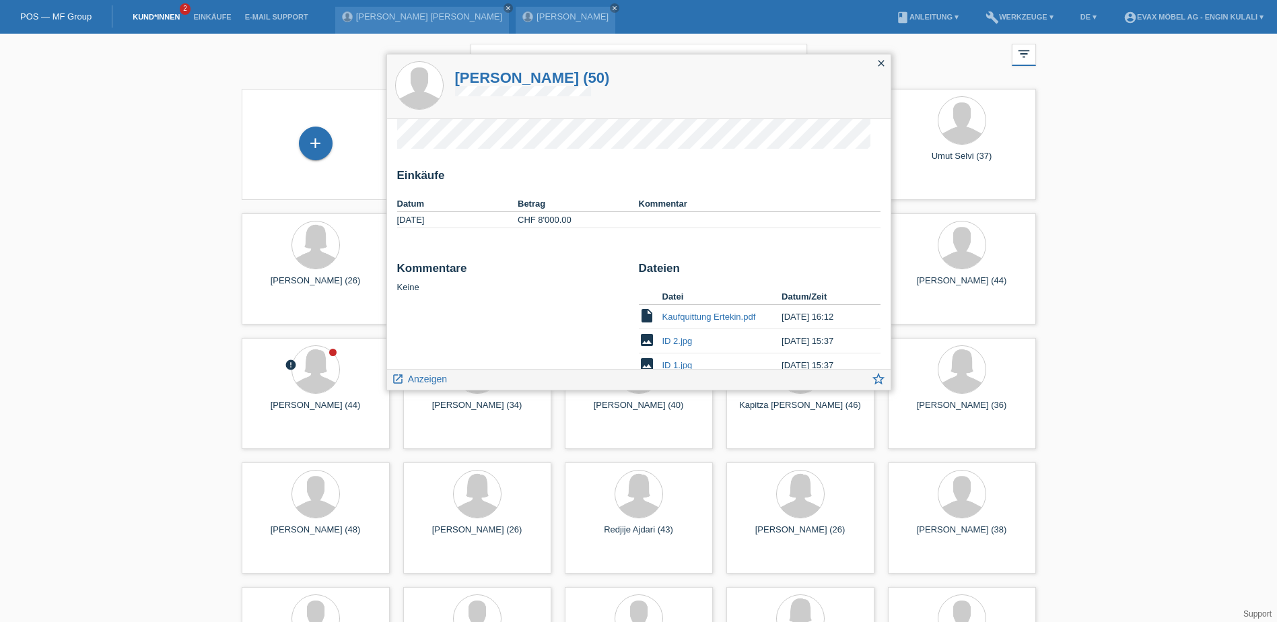
scroll to position [81, 0]
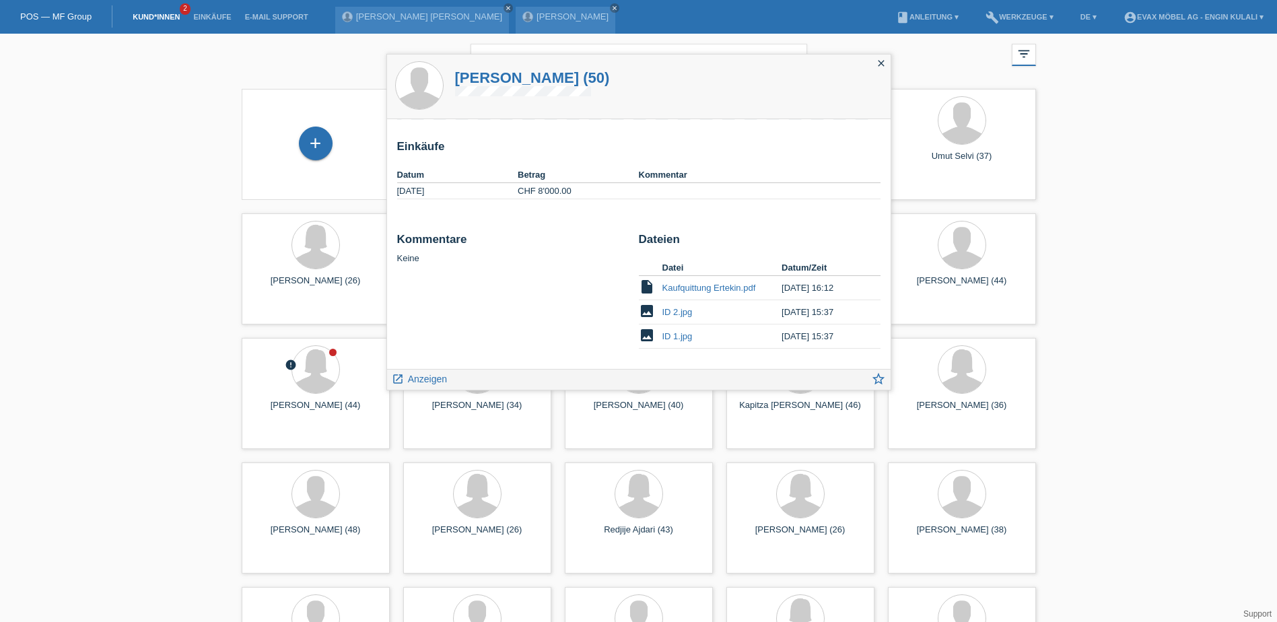
click at [160, 11] on li "Kund*innen 2" at bounding box center [156, 17] width 61 height 34
click at [162, 17] on link "Kund*innen" at bounding box center [156, 17] width 61 height 8
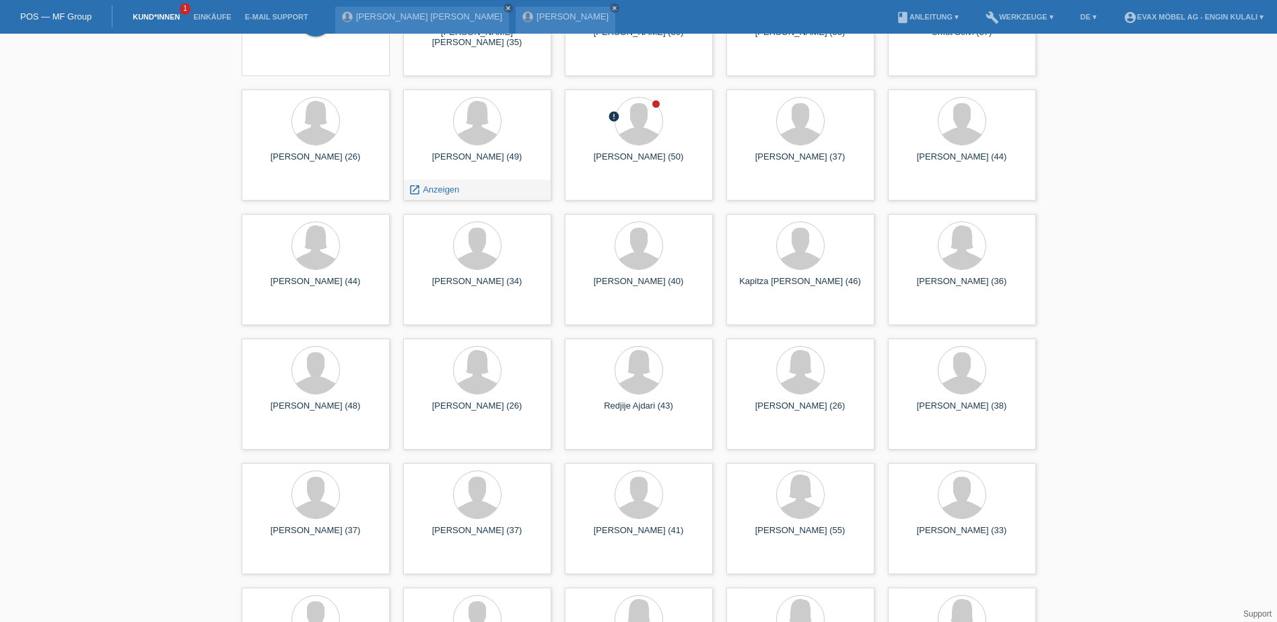
scroll to position [135, 0]
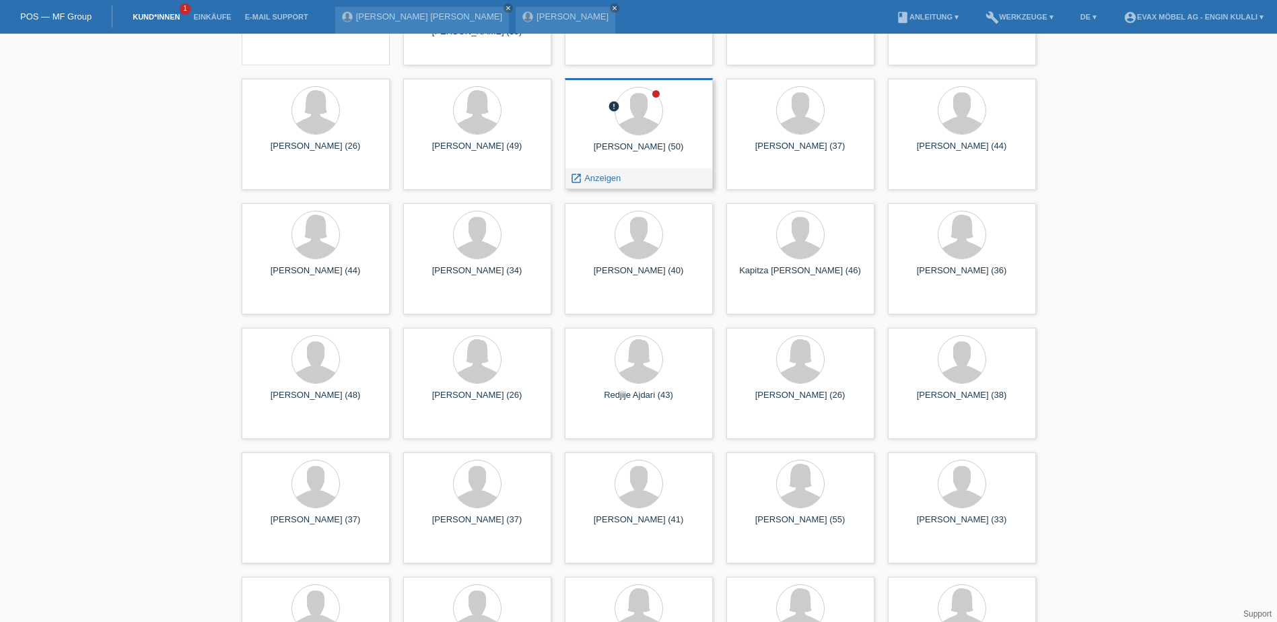
click at [641, 147] on div "[PERSON_NAME] (50)" at bounding box center [638, 152] width 127 height 22
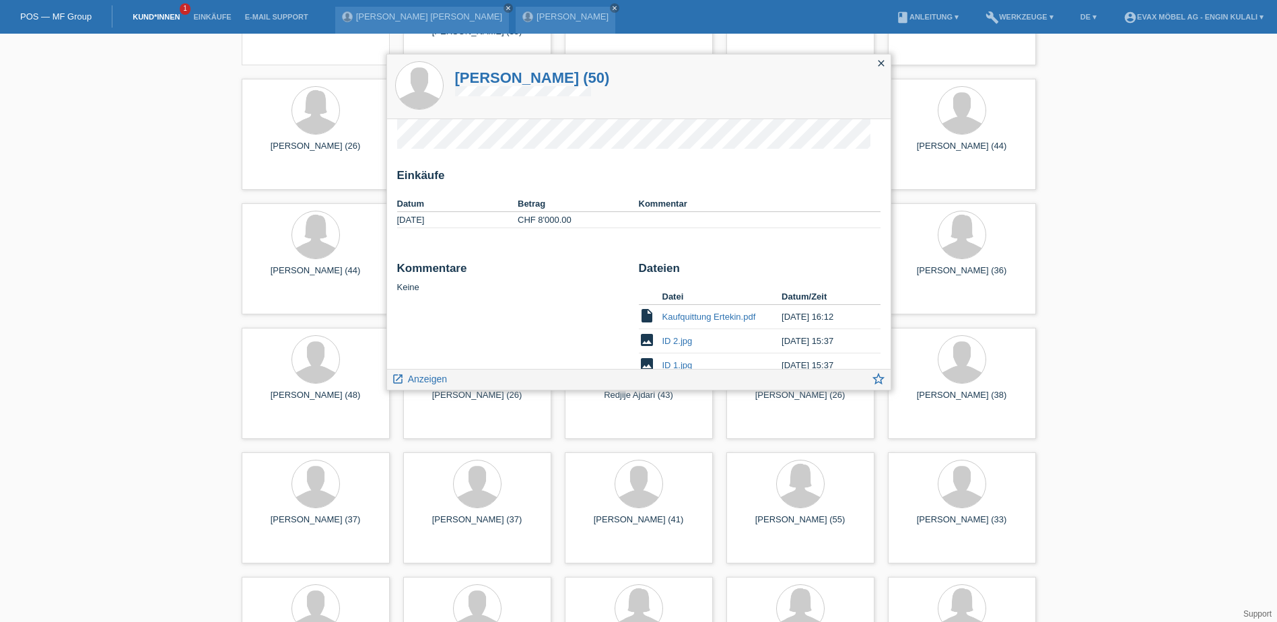
scroll to position [81, 0]
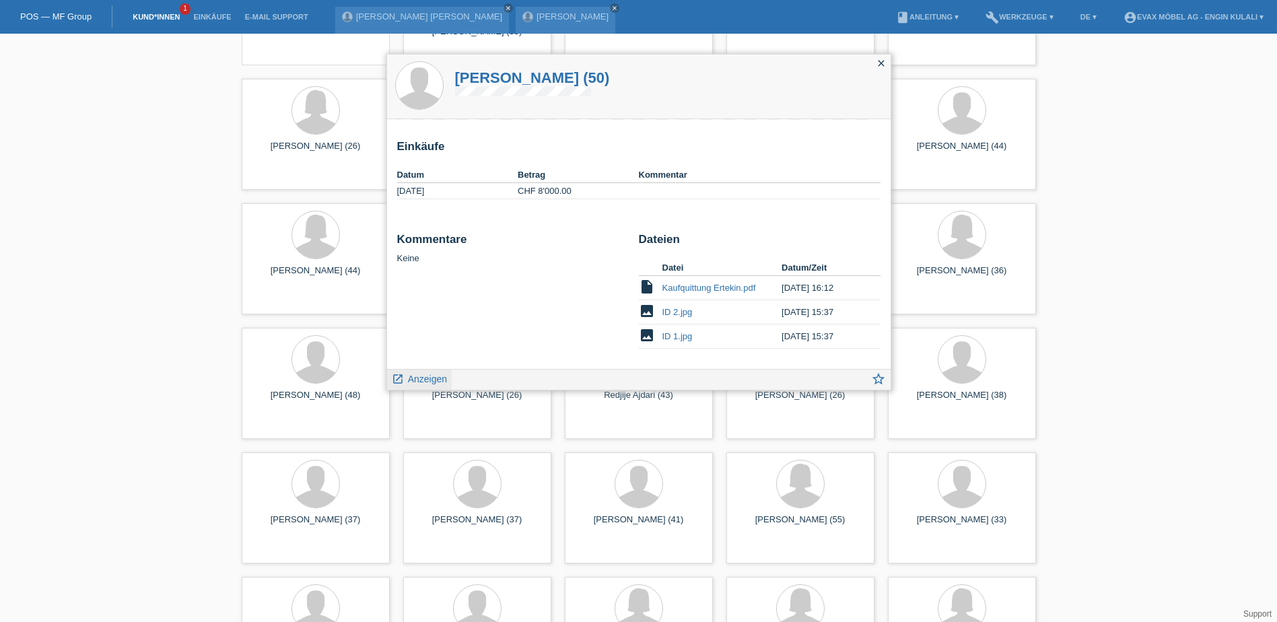
click at [432, 380] on span "Anzeigen" at bounding box center [427, 379] width 39 height 11
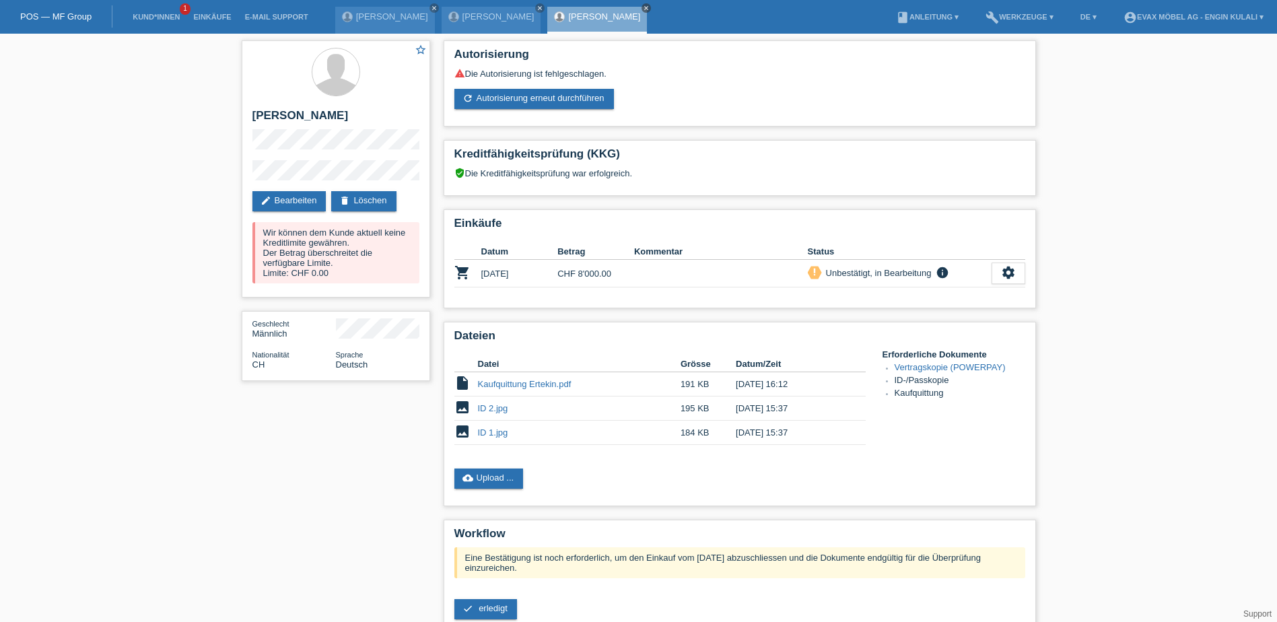
click at [650, 7] on icon "close" at bounding box center [646, 8] width 7 height 7
click at [168, 10] on li "Kund*innen 1" at bounding box center [156, 17] width 61 height 34
click at [171, 19] on link "Kund*innen" at bounding box center [156, 17] width 61 height 8
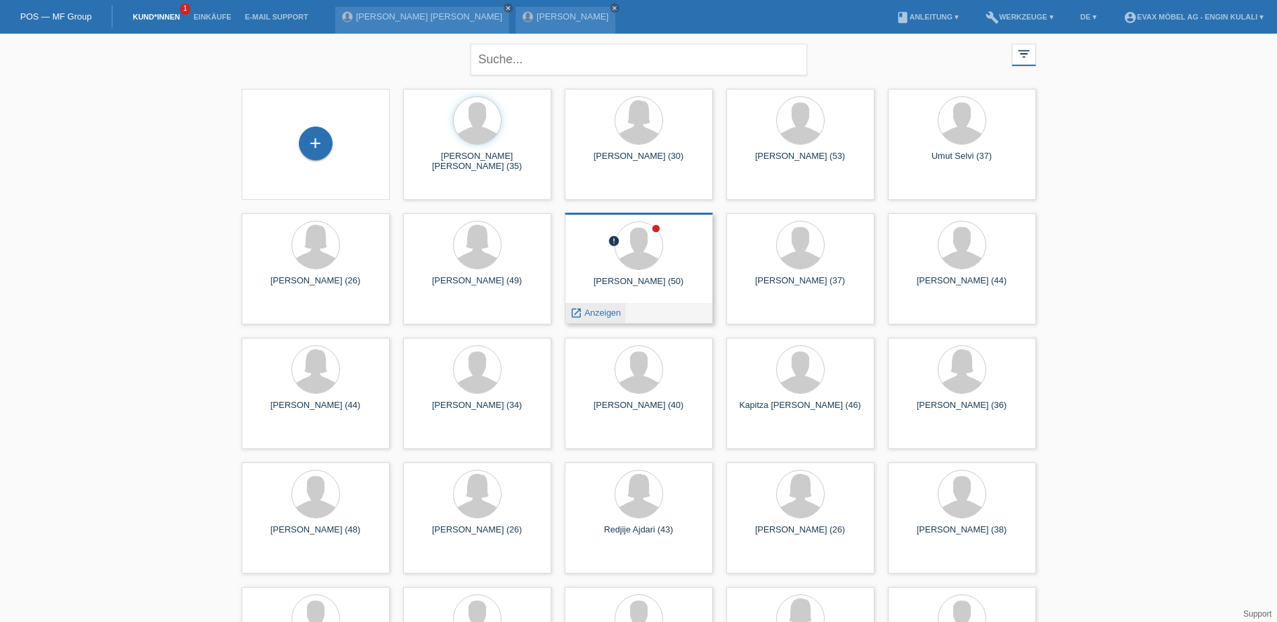
click at [596, 312] on span "Anzeigen" at bounding box center [602, 313] width 36 height 10
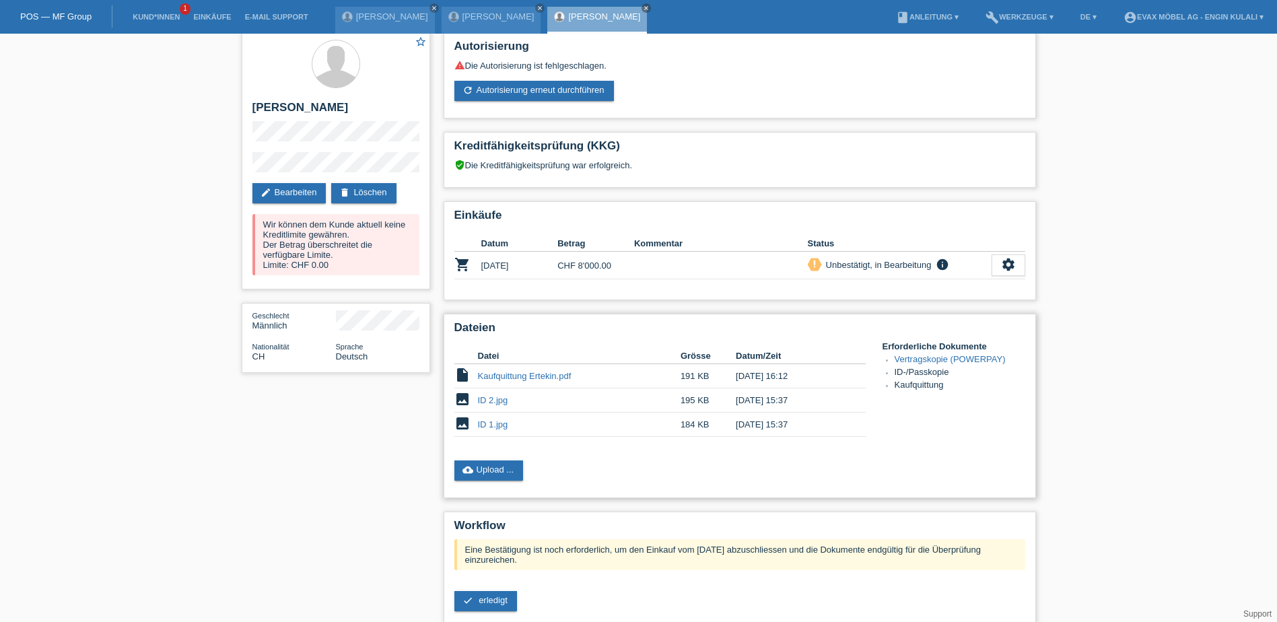
scroll to position [121, 0]
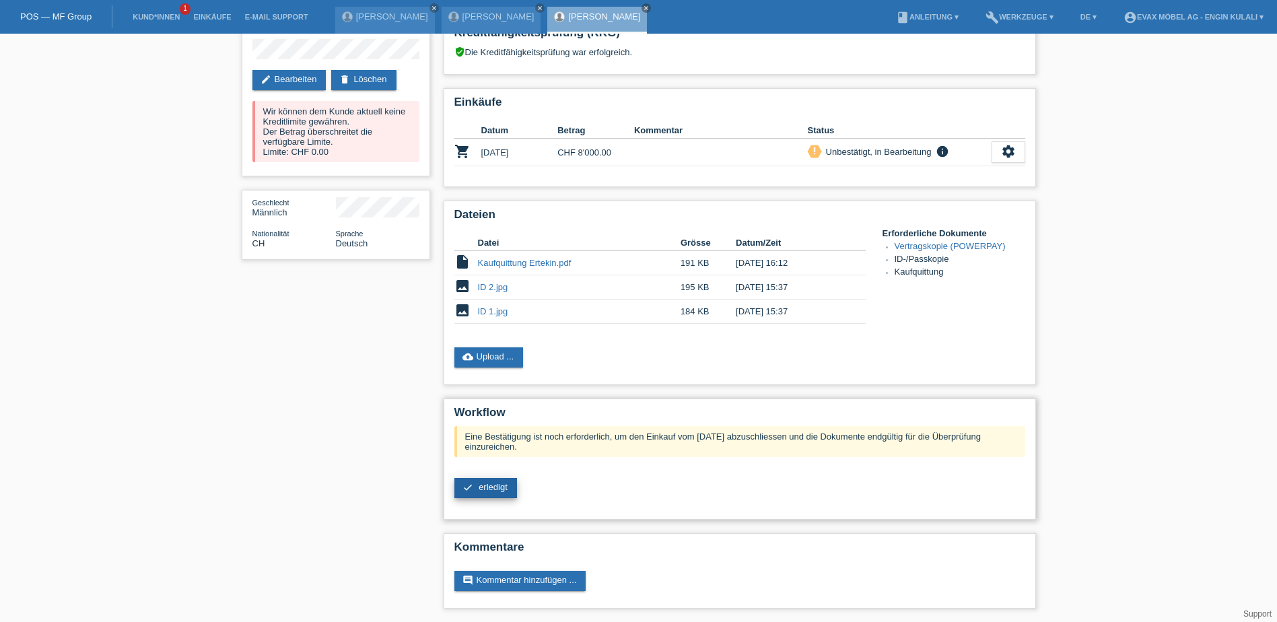
click at [483, 485] on span "erledigt" at bounding box center [493, 487] width 29 height 10
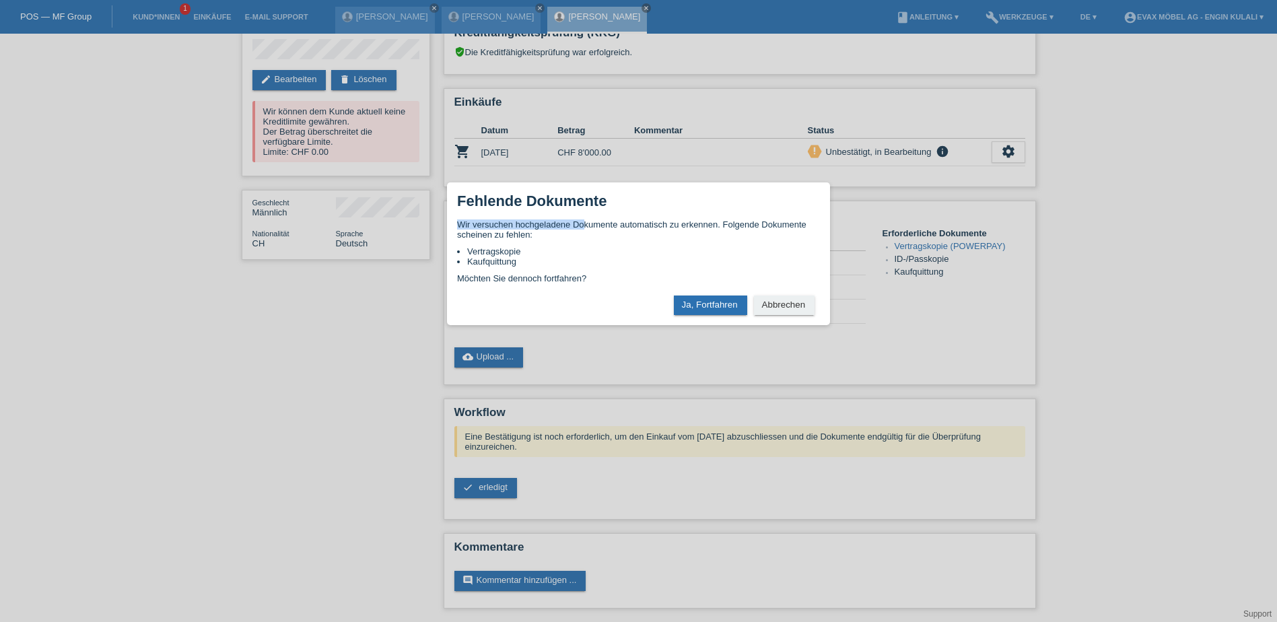
drag, startPoint x: 588, startPoint y: 191, endPoint x: 584, endPoint y: 229, distance: 37.8
click at [584, 229] on div "× Fehlende Dokumente Wir versuchen hochgeladene Dokumente automatisch zu erkenn…" at bounding box center [638, 253] width 383 height 143
drag, startPoint x: 584, startPoint y: 229, endPoint x: 538, endPoint y: 198, distance: 55.3
click at [538, 198] on h1 "Fehlende Dokumente" at bounding box center [531, 201] width 149 height 17
click at [644, 205] on div "Fehlende Dokumente" at bounding box center [638, 206] width 363 height 27
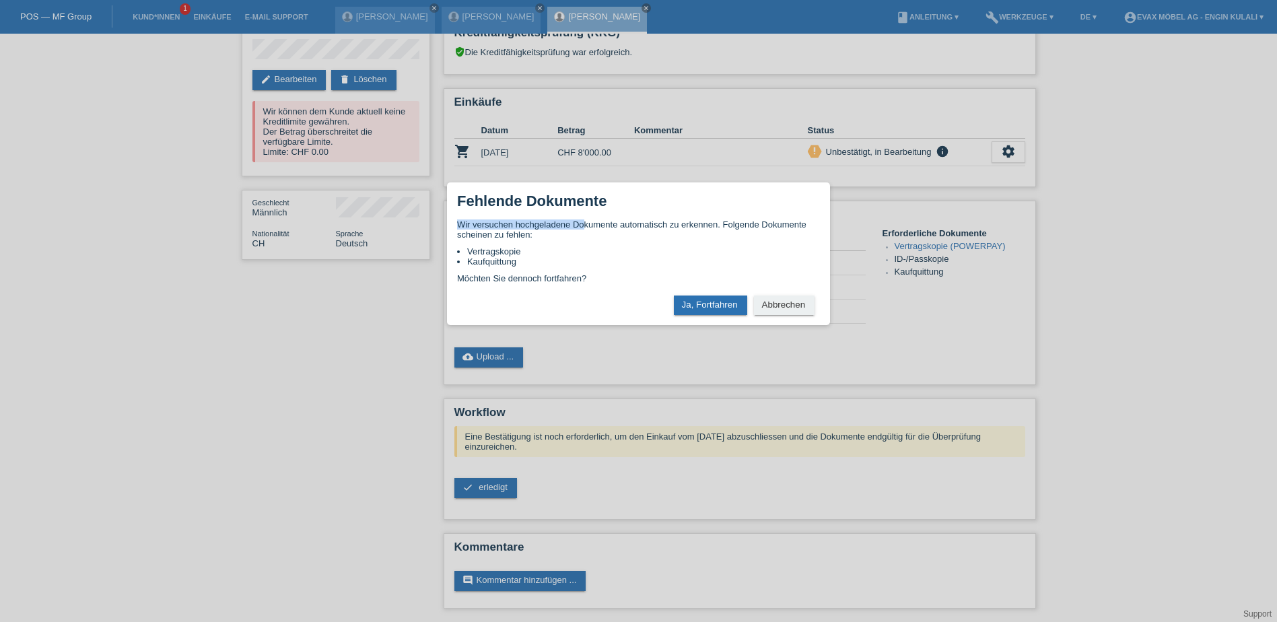
click at [640, 204] on div "Fehlende Dokumente" at bounding box center [638, 206] width 363 height 27
click at [788, 310] on button "Abbrechen" at bounding box center [784, 305] width 61 height 20
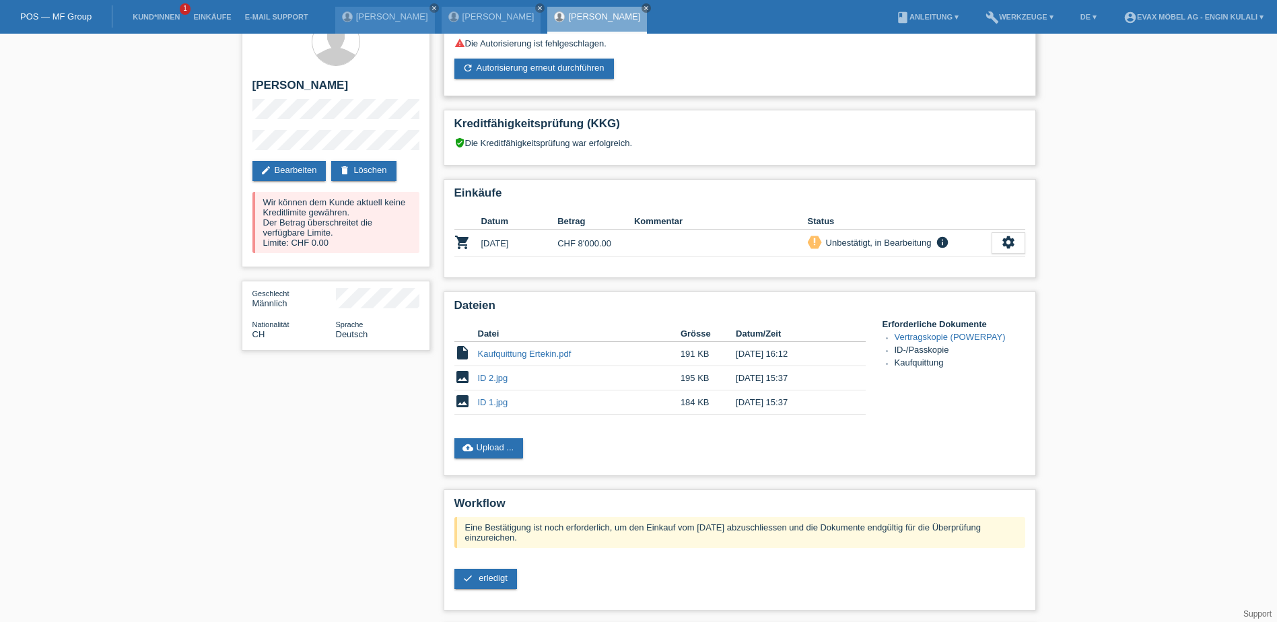
scroll to position [0, 0]
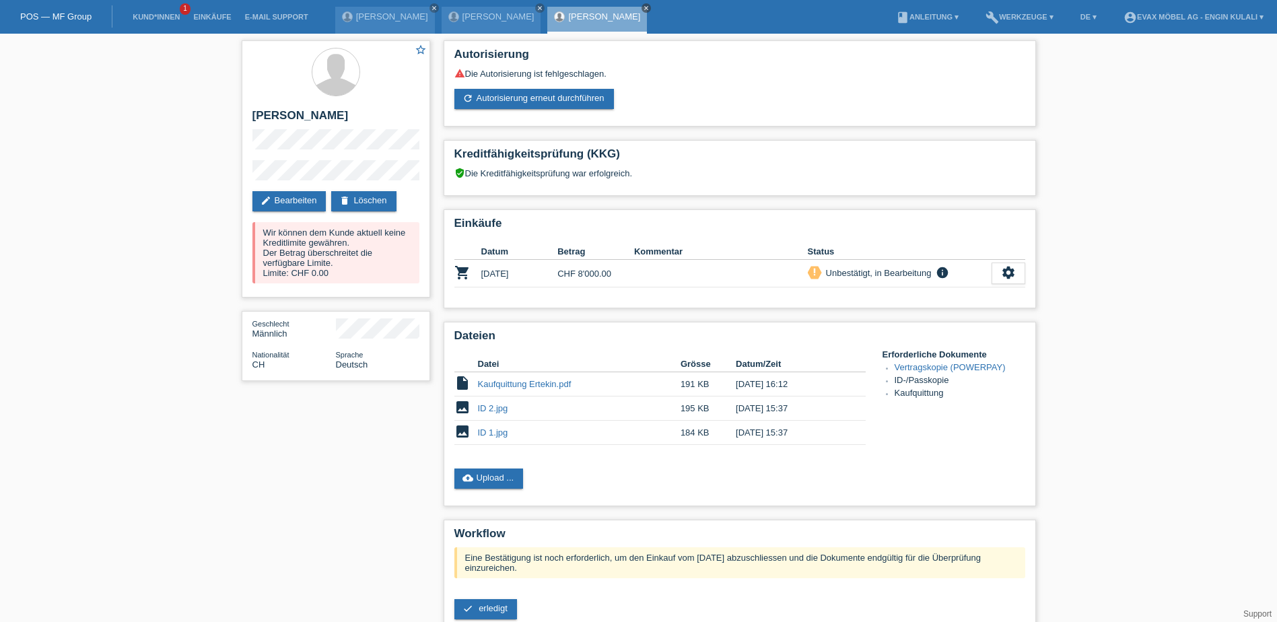
click at [650, 9] on icon "close" at bounding box center [646, 8] width 7 height 7
click at [538, 7] on div "Derya Taslicali Akarcali close" at bounding box center [492, 20] width 100 height 27
click at [543, 7] on icon "close" at bounding box center [539, 8] width 7 height 7
click at [391, 20] on link "Hurych Dominick Marcel" at bounding box center [392, 16] width 72 height 10
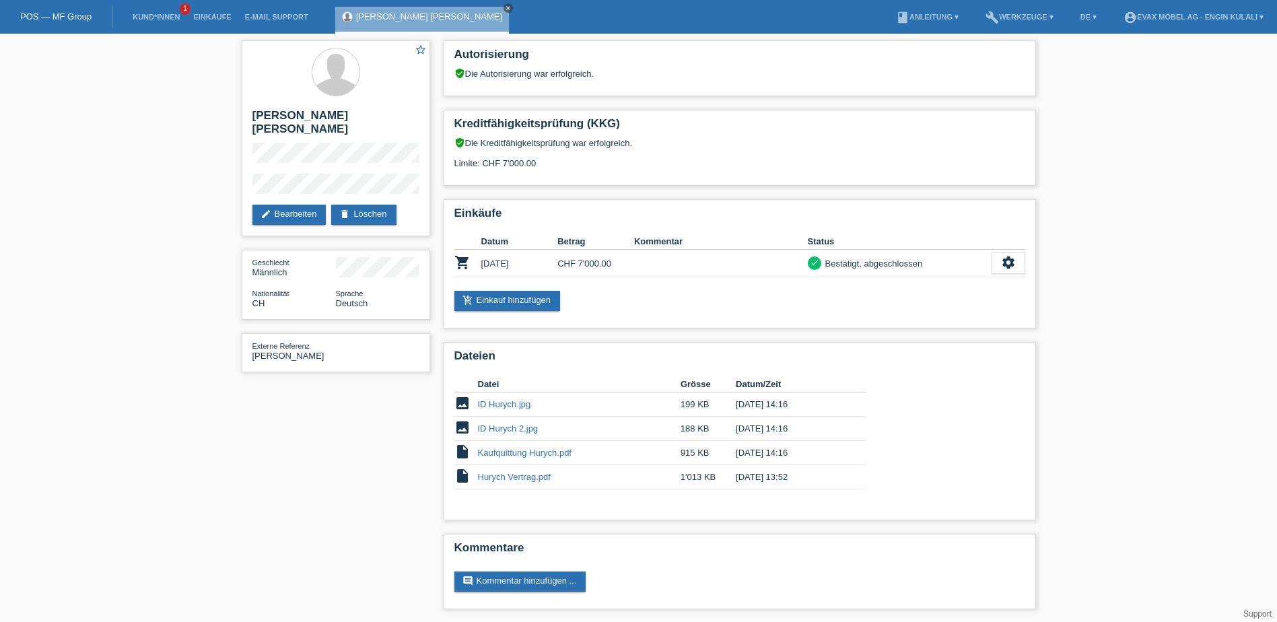
click at [505, 5] on icon "close" at bounding box center [508, 8] width 7 height 7
click at [161, 15] on link "Kund*innen" at bounding box center [156, 17] width 61 height 8
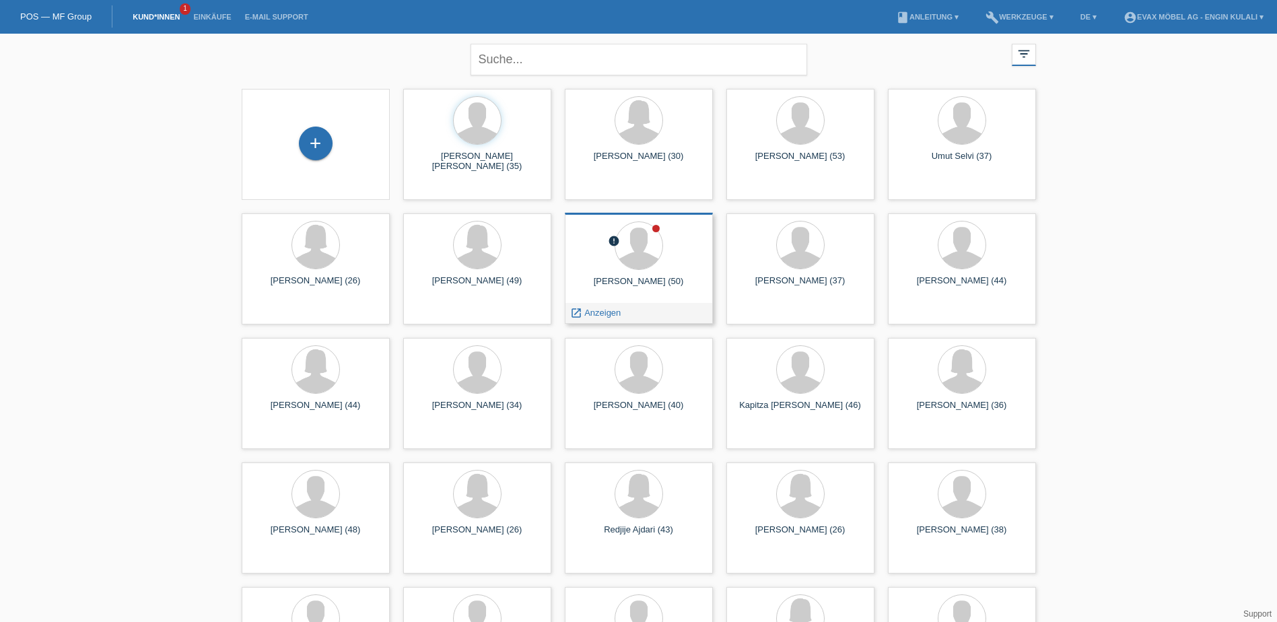
click at [613, 240] on icon "error" at bounding box center [614, 241] width 12 height 12
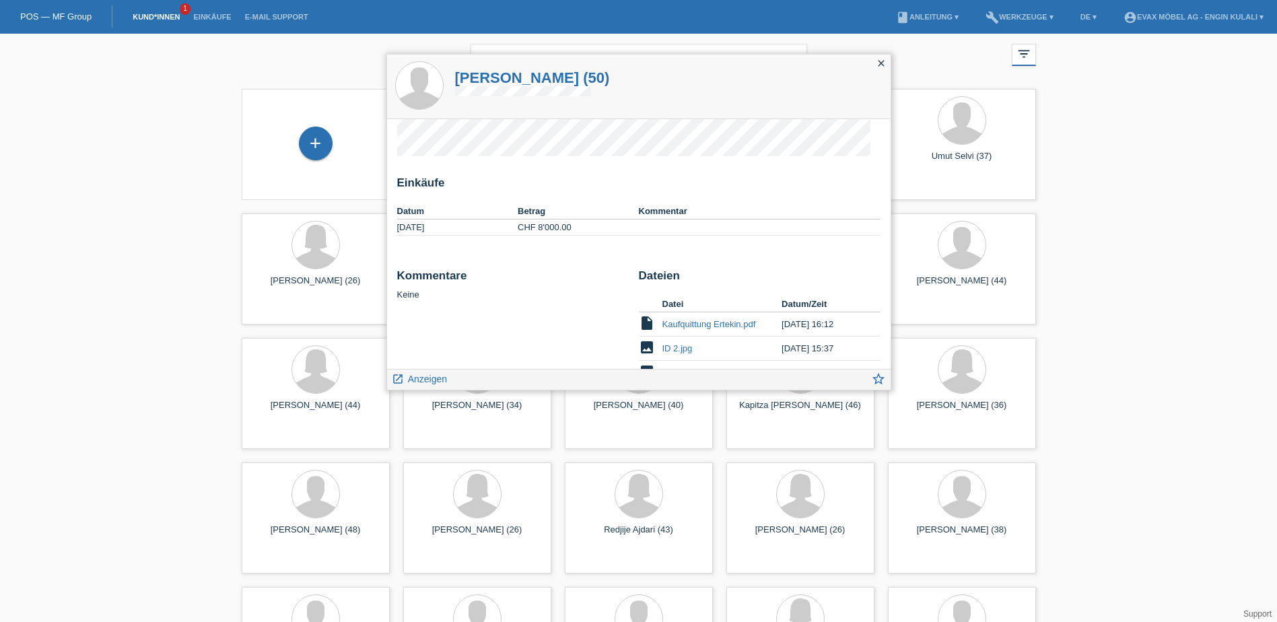
scroll to position [81, 0]
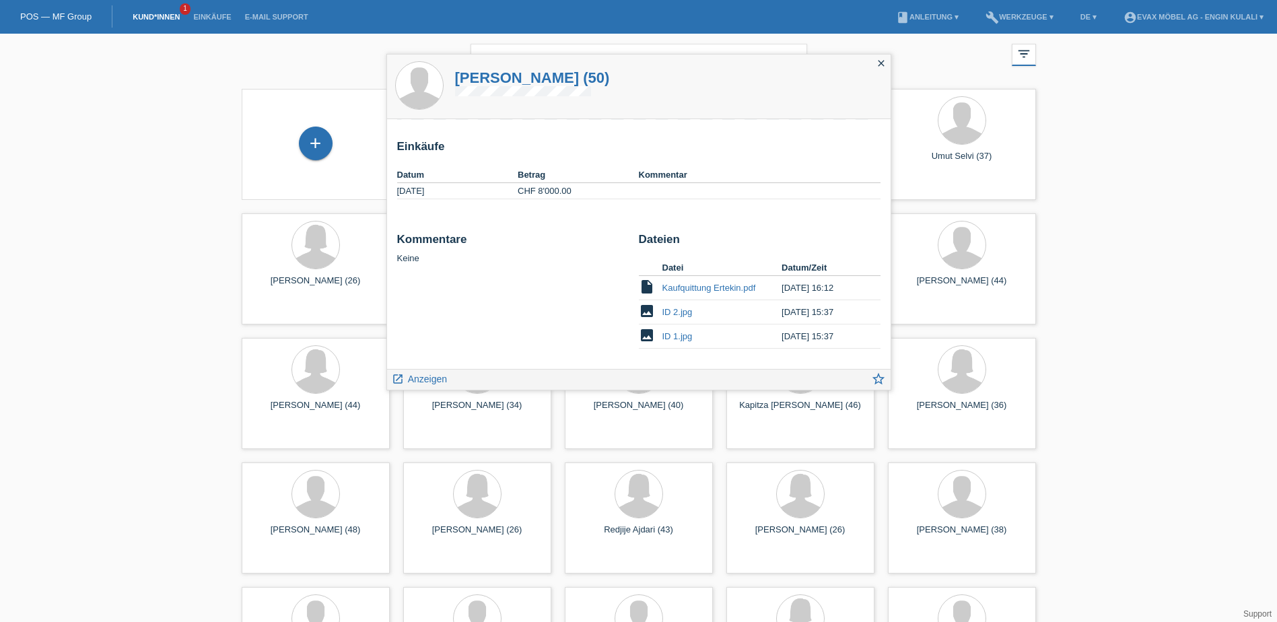
click at [878, 64] on icon "close" at bounding box center [881, 63] width 11 height 11
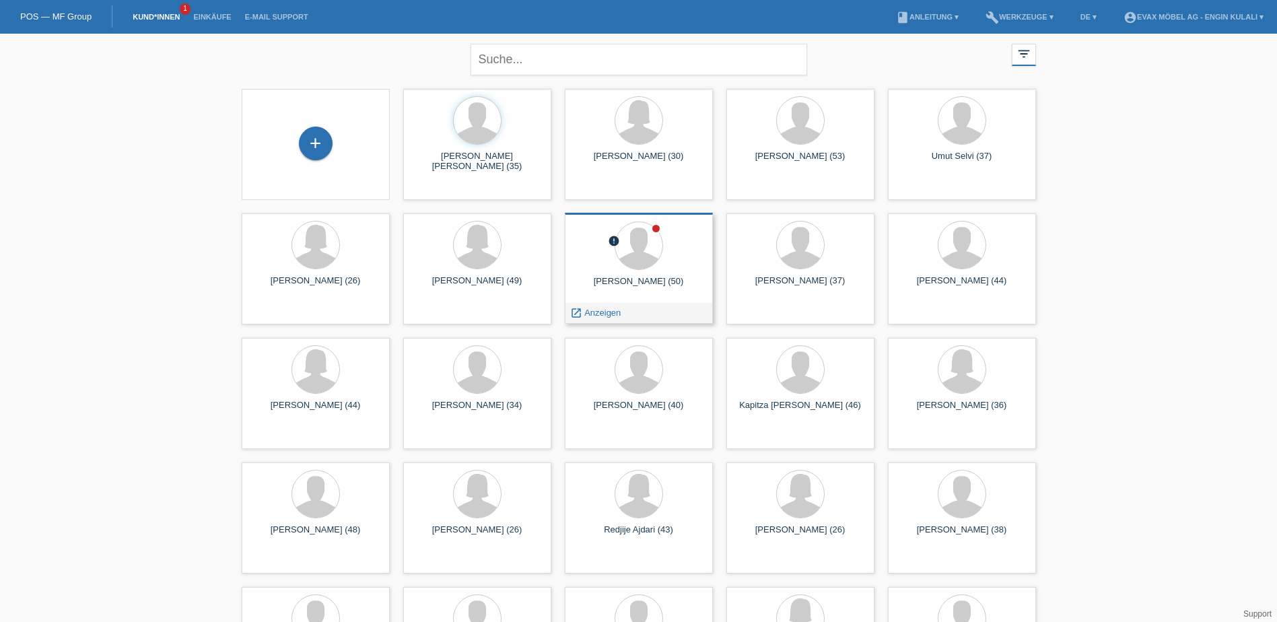
click at [641, 276] on div "Ertekin Simsek (50)" at bounding box center [638, 287] width 127 height 22
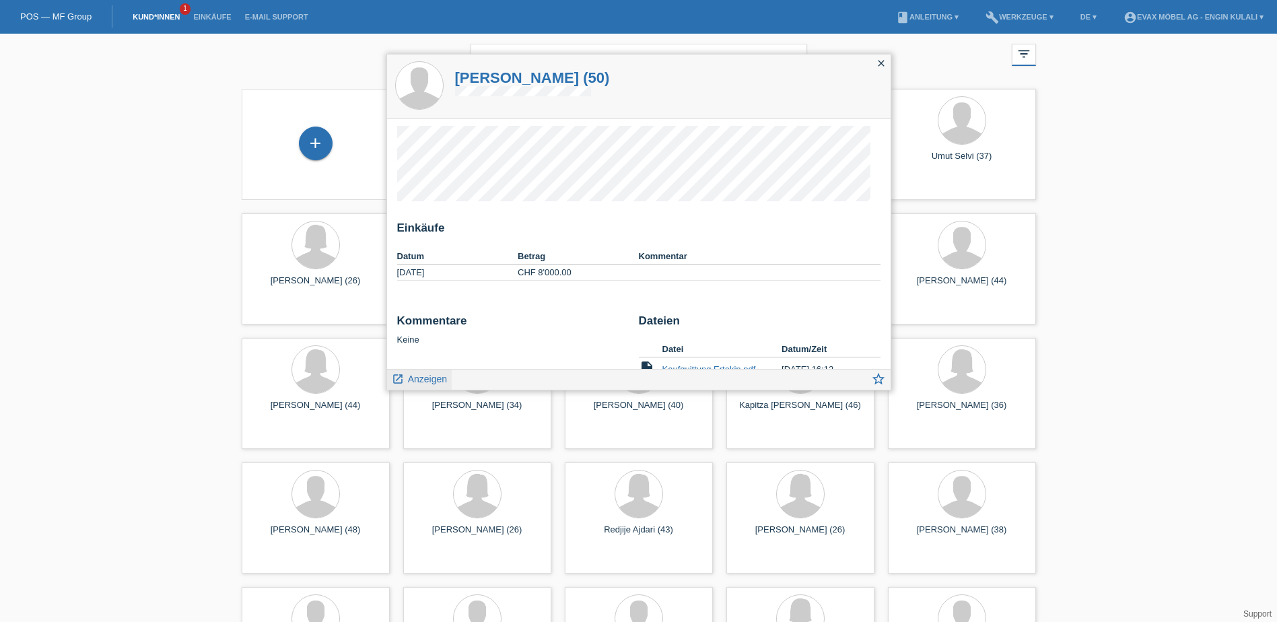
click at [429, 379] on span "Anzeigen" at bounding box center [427, 379] width 39 height 11
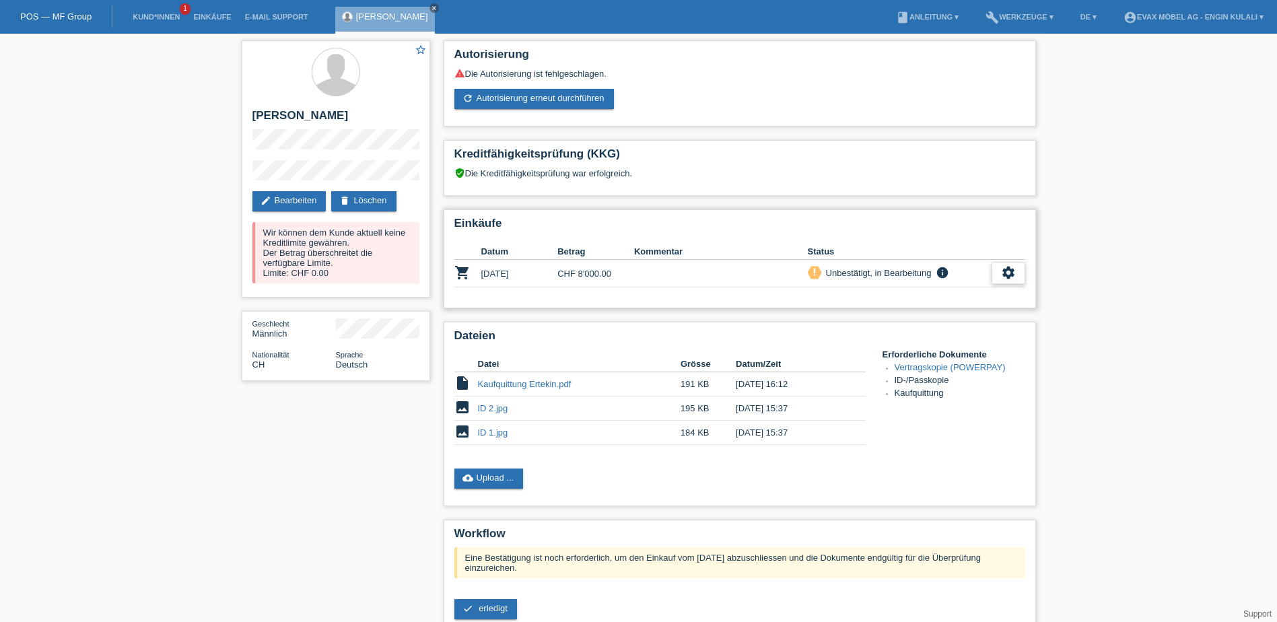
click at [1005, 275] on icon "settings" at bounding box center [1008, 272] width 15 height 15
click at [880, 351] on span "Kunde ist vom Kauf zurückgetreten..." at bounding box center [946, 355] width 147 height 16
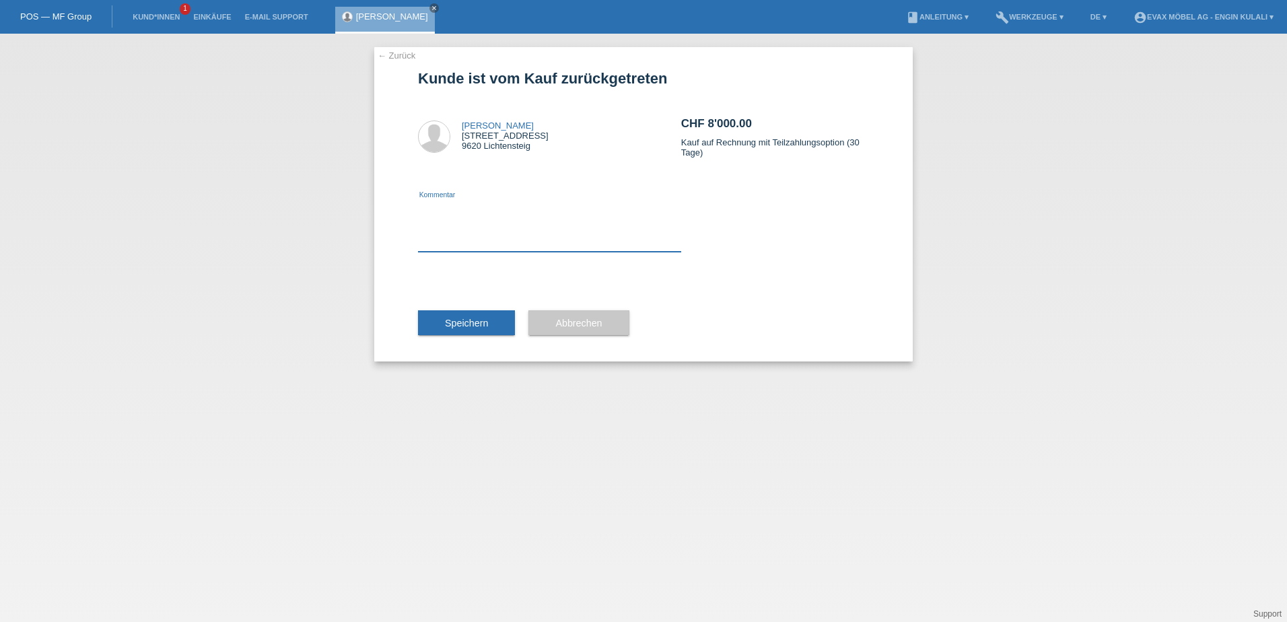
click at [545, 248] on textarea at bounding box center [549, 226] width 263 height 52
type textarea "keine Limite"
click at [442, 319] on button "Speichern" at bounding box center [466, 323] width 97 height 26
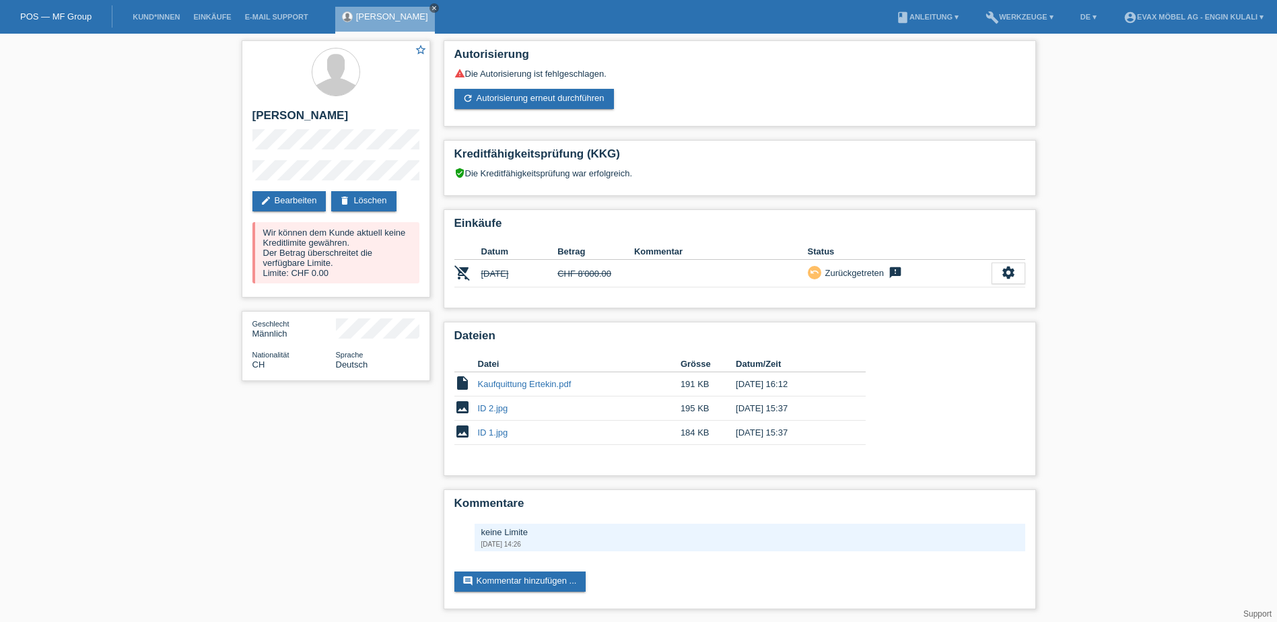
click at [431, 6] on icon "close" at bounding box center [434, 8] width 7 height 7
click at [140, 16] on link "Kund*innen" at bounding box center [156, 17] width 61 height 8
